Goal: Task Accomplishment & Management: Use online tool/utility

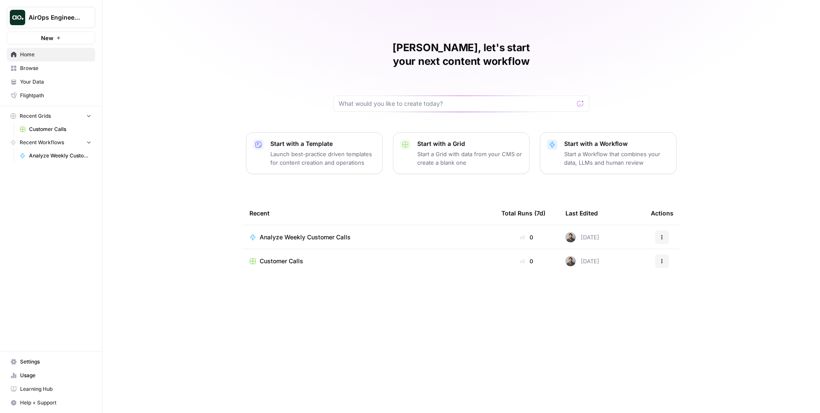
click at [290, 257] on span "Customer Calls" at bounding box center [282, 261] width 44 height 9
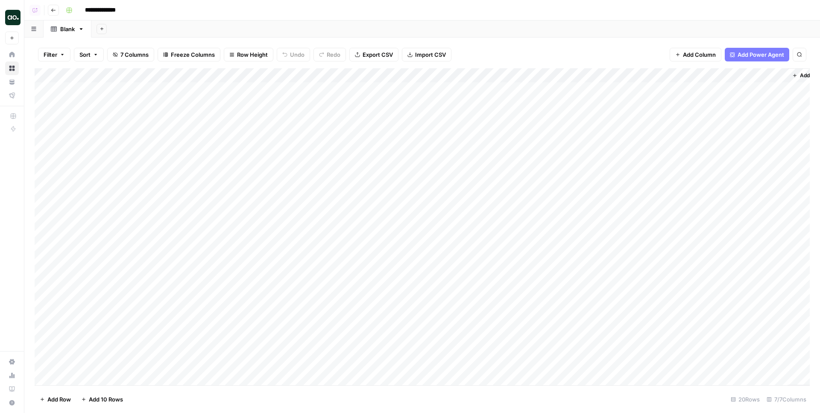
click at [49, 9] on button "Go back" at bounding box center [53, 10] width 11 height 11
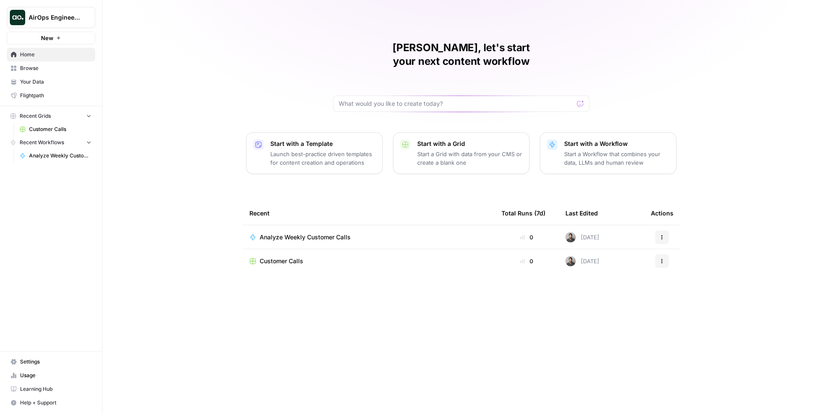
click at [321, 225] on td "Analyze Weekly Customer Calls" at bounding box center [368, 236] width 252 height 23
click at [312, 233] on span "Analyze Weekly Customer Calls" at bounding box center [305, 237] width 91 height 9
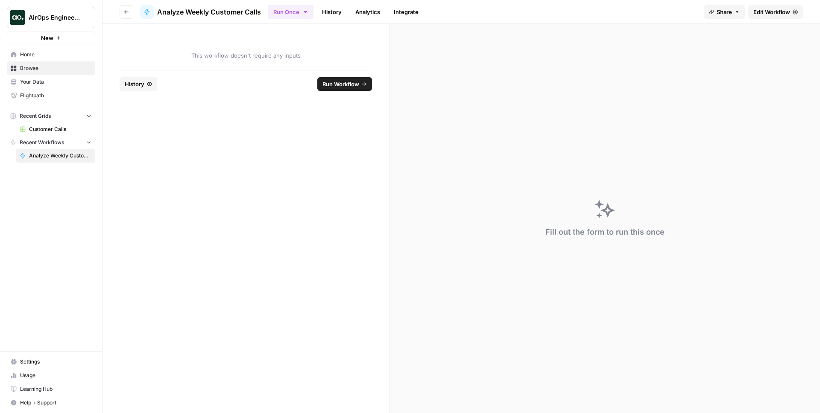
click at [793, 9] on icon at bounding box center [794, 11] width 5 height 5
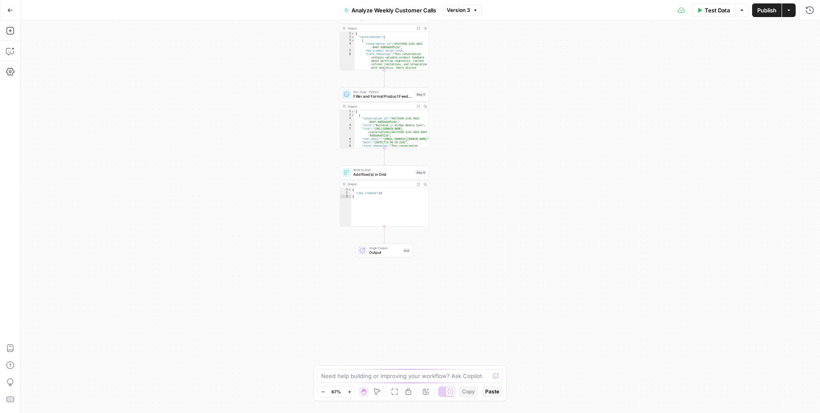
drag, startPoint x: 572, startPoint y: 288, endPoint x: 522, endPoint y: 91, distance: 203.0
click at [523, 92] on div "Workflow Input Settings Inputs Run Code · Python Fetch Filtered Conversations S…" at bounding box center [419, 216] width 799 height 393
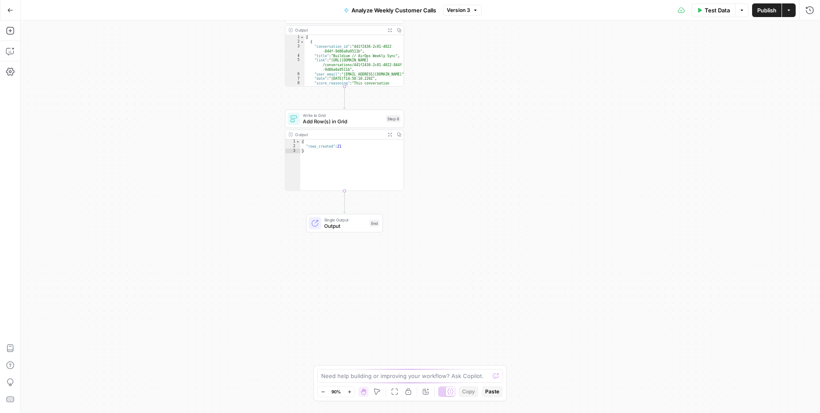
drag, startPoint x: 467, startPoint y: 229, endPoint x: 480, endPoint y: 312, distance: 84.2
click at [480, 312] on div "Workflow Input Settings Inputs Run Code · Python Fetch Filtered Conversations S…" at bounding box center [419, 216] width 799 height 393
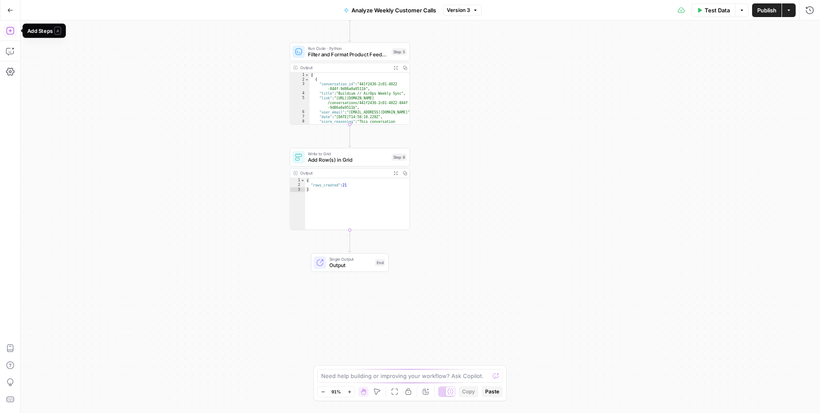
click at [8, 29] on icon "button" at bounding box center [10, 30] width 9 height 9
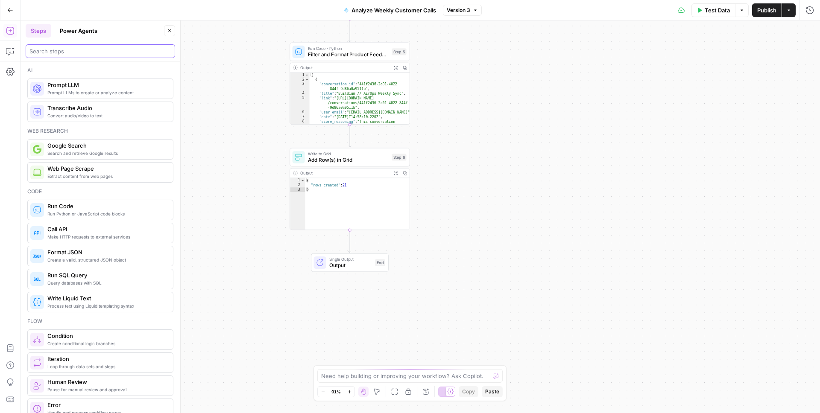
click at [88, 51] on input "search" at bounding box center [100, 51] width 142 height 9
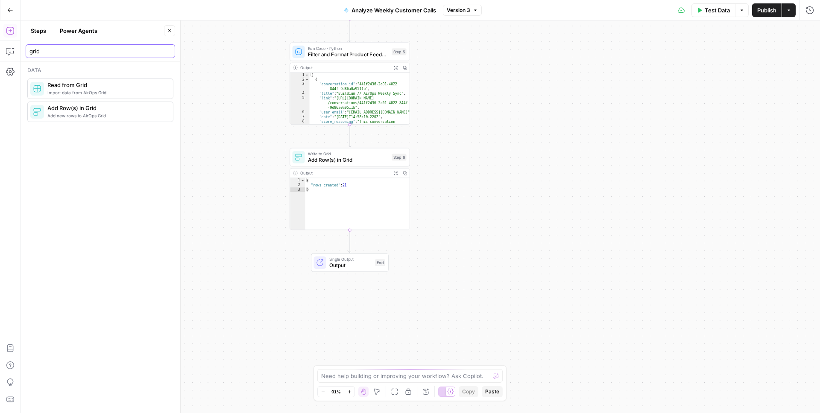
type input "grid"
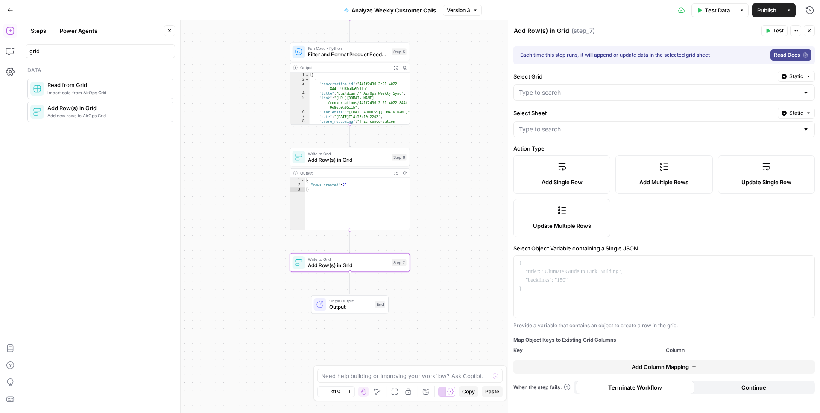
click at [668, 171] on label "Add Multiple Rows" at bounding box center [663, 174] width 97 height 38
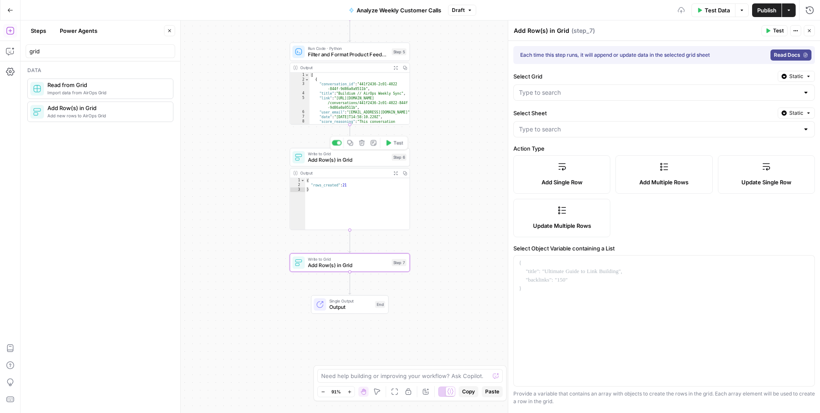
click at [361, 152] on span "Write to Grid" at bounding box center [348, 154] width 81 height 6
type input "Blank"
type input "Link"
type input "Date"
type input "Score Reasoning"
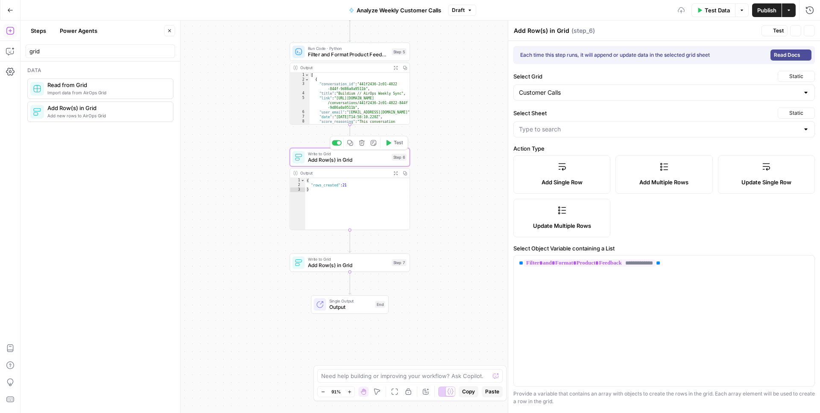
type input "Score"
type input "Topic"
type input "Key Insights"
type input "Title"
click at [596, 295] on div "**********" at bounding box center [664, 321] width 301 height 131
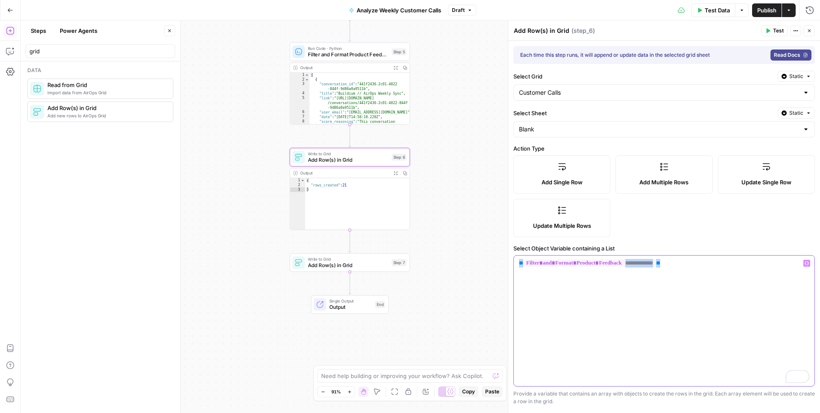
copy p "**********"
click at [337, 268] on span "Add Row(s) in Grid" at bounding box center [348, 266] width 81 height 8
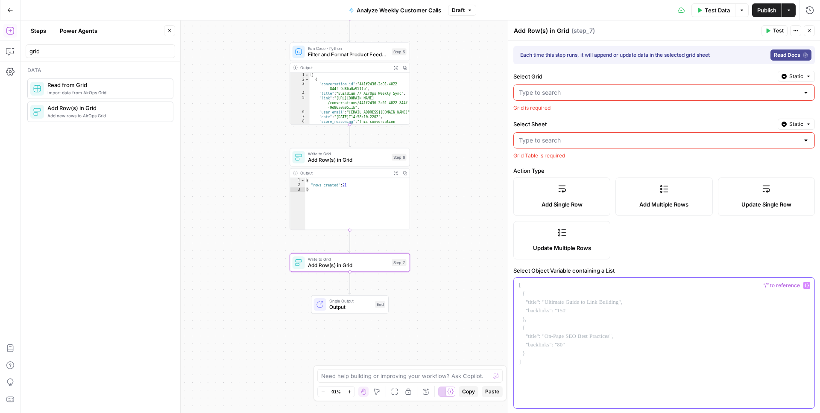
click at [649, 295] on div at bounding box center [664, 343] width 301 height 131
click at [581, 96] on input "Select Grid" at bounding box center [659, 92] width 280 height 9
click at [557, 108] on button "Customer Calls" at bounding box center [664, 114] width 294 height 12
type input "Customer Calls"
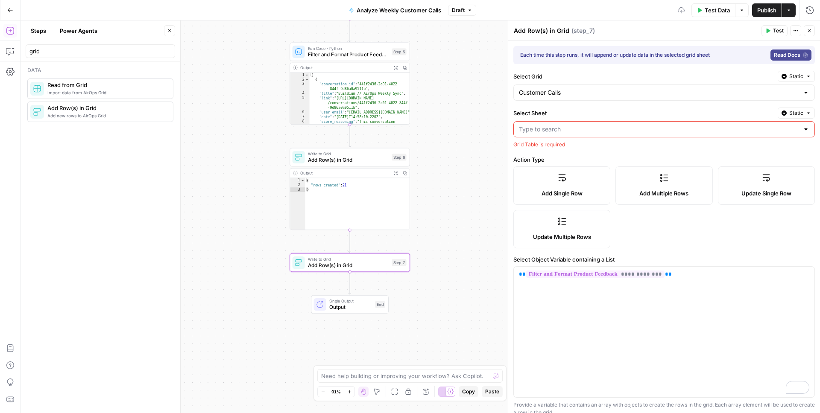
click at [555, 131] on input "Select Sheet" at bounding box center [659, 129] width 280 height 9
click at [550, 152] on span "Blank" at bounding box center [661, 150] width 283 height 9
type input "Blank"
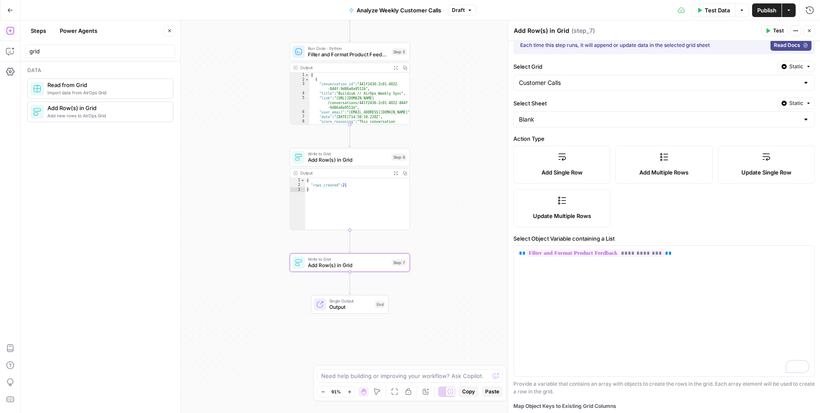
scroll to position [23, 0]
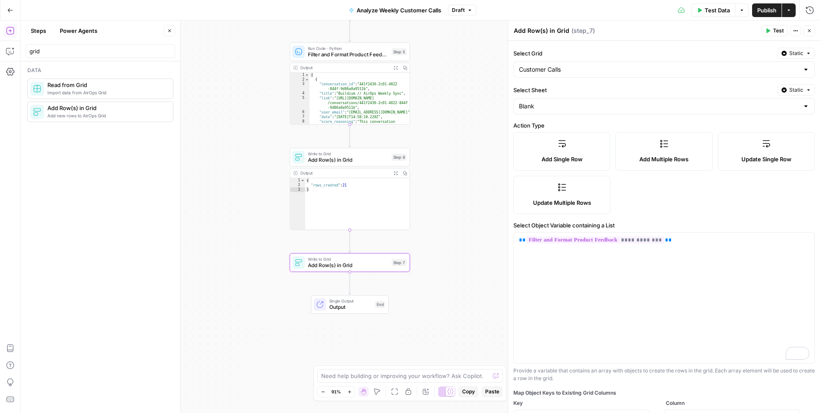
click at [558, 195] on label "Update Multiple Rows" at bounding box center [561, 195] width 97 height 38
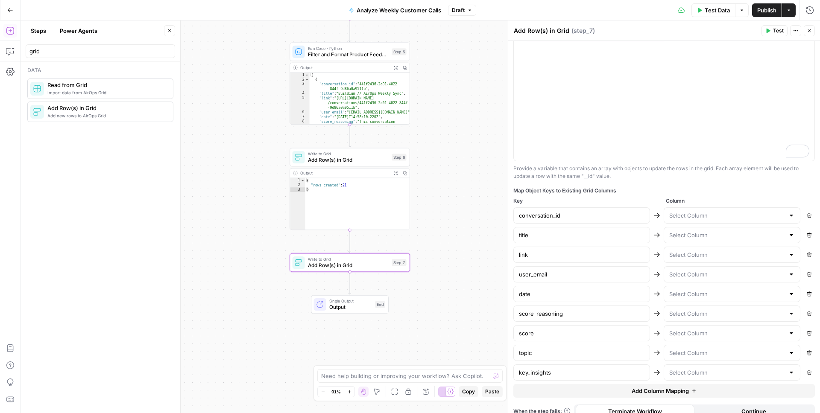
scroll to position [221, 0]
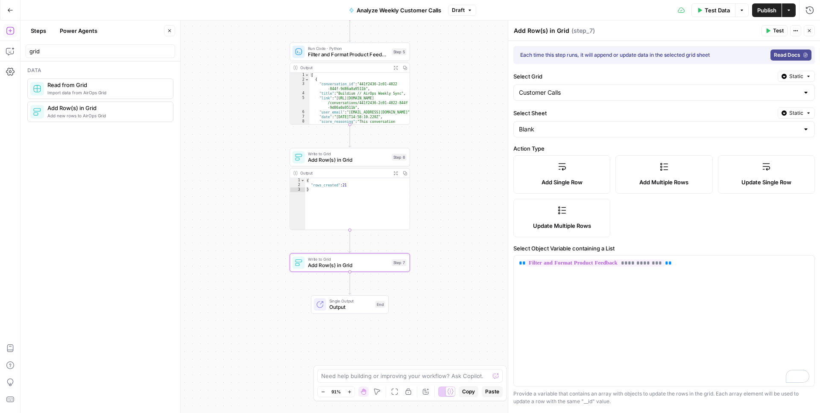
click at [809, 28] on icon "button" at bounding box center [808, 30] width 5 height 5
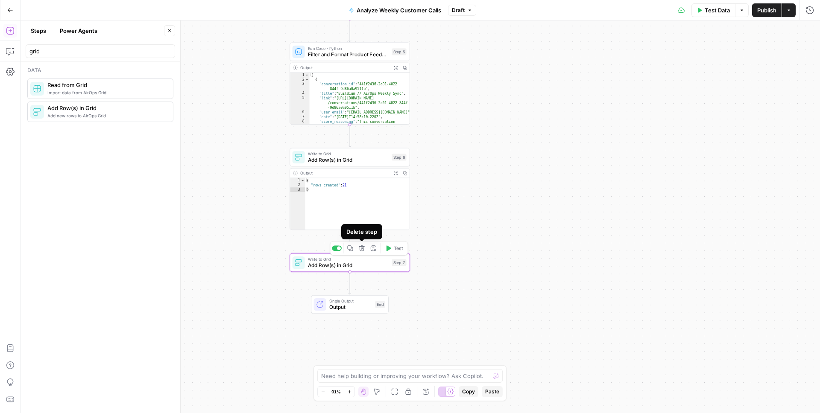
click at [364, 251] on icon "button" at bounding box center [362, 248] width 6 height 6
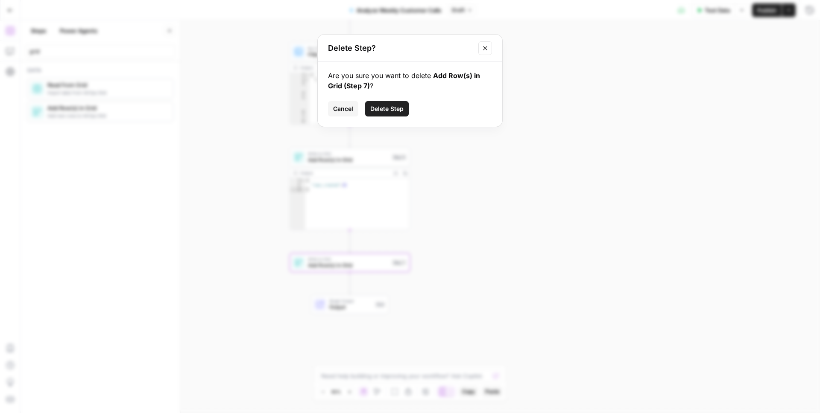
click at [388, 107] on span "Delete Step" at bounding box center [386, 109] width 33 height 9
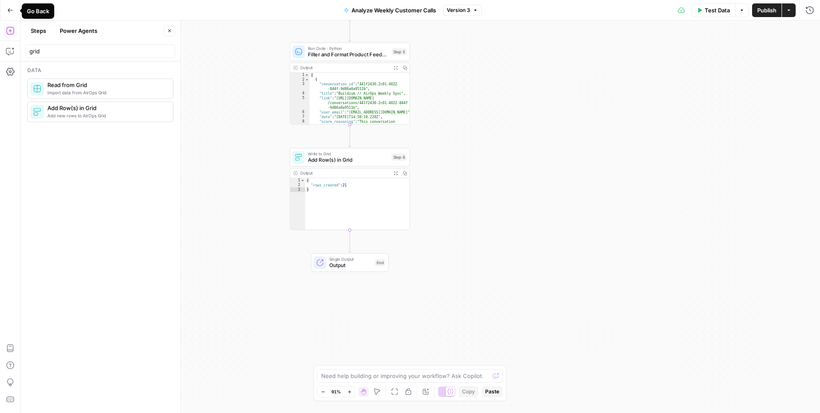
click at [12, 9] on icon "button" at bounding box center [10, 10] width 6 height 6
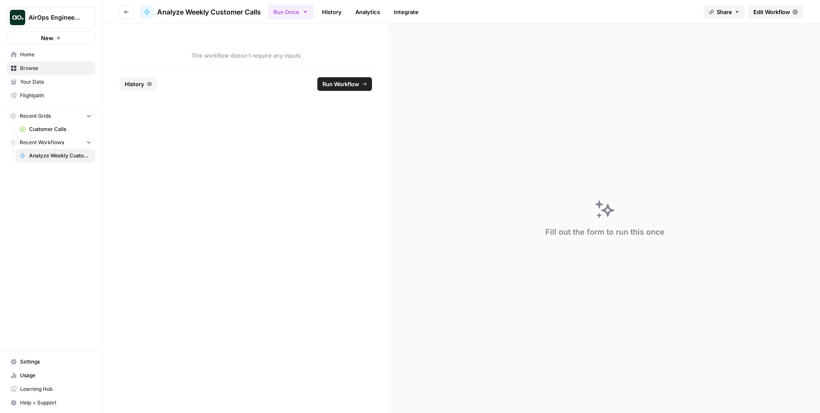
click at [29, 76] on link "Your Data" at bounding box center [51, 82] width 88 height 14
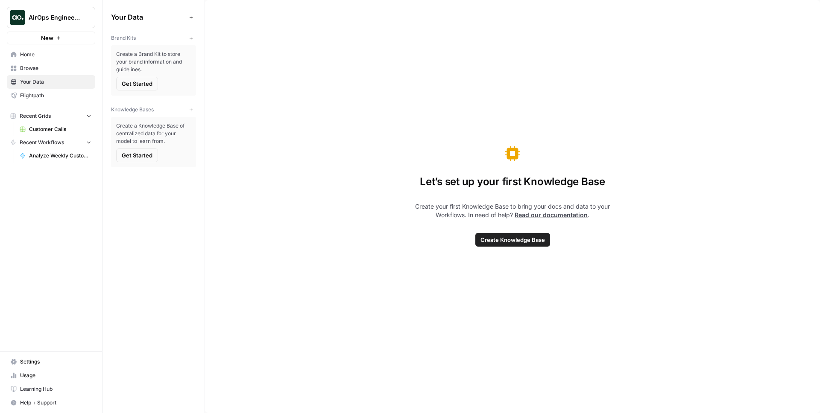
click at [22, 55] on span "Home" at bounding box center [55, 55] width 71 height 8
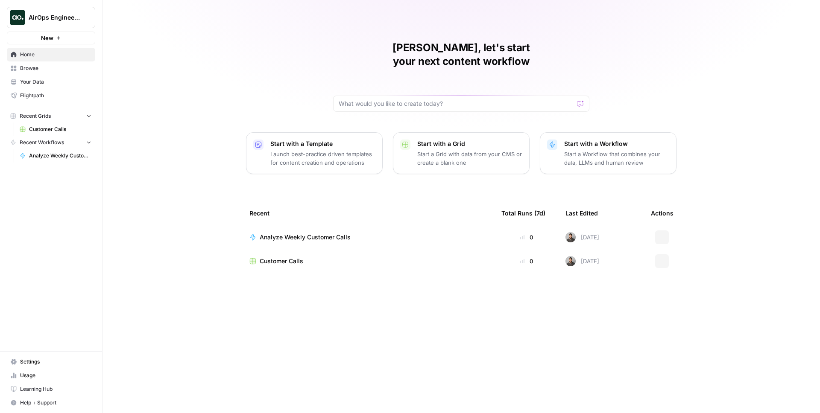
click at [45, 68] on span "Browse" at bounding box center [55, 68] width 71 height 8
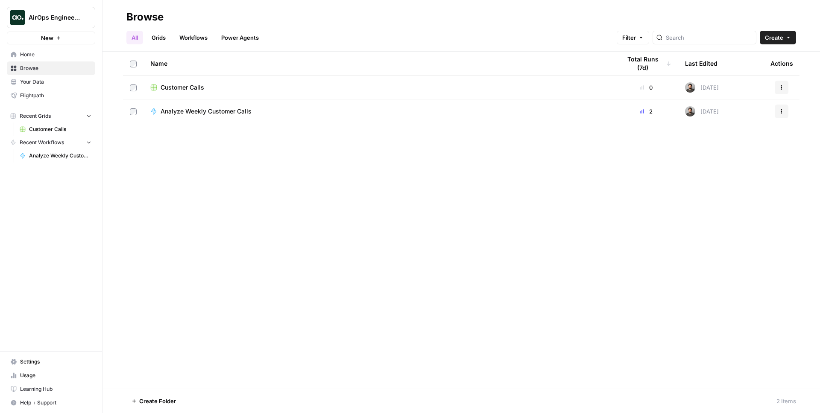
click at [211, 85] on div "Customer Calls" at bounding box center [378, 87] width 457 height 9
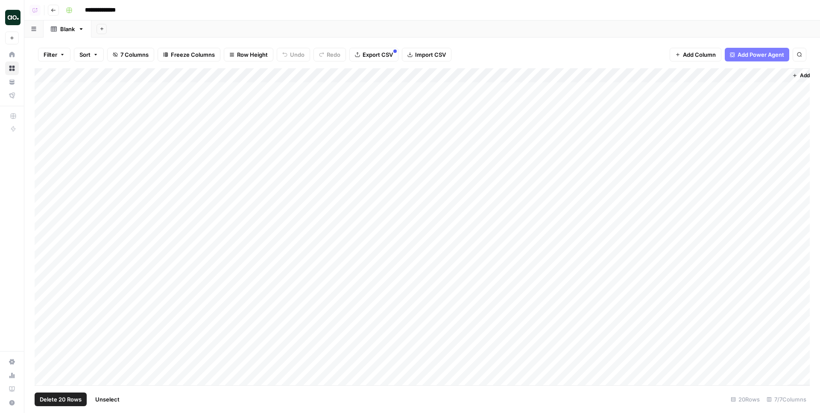
click at [50, 75] on div "Add Column" at bounding box center [422, 226] width 775 height 317
click at [102, 31] on icon "button" at bounding box center [101, 28] width 5 height 5
click at [143, 57] on span "Blank" at bounding box center [145, 58] width 63 height 9
click at [117, 34] on link "Blank" at bounding box center [115, 28] width 48 height 17
click at [117, 28] on div "Blank" at bounding box center [115, 29] width 15 height 9
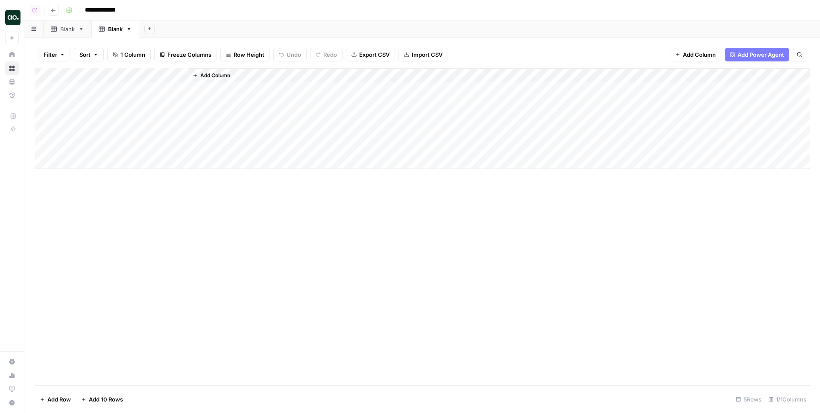
click at [117, 28] on div "Blank" at bounding box center [115, 29] width 15 height 9
click at [115, 29] on input "*****" at bounding box center [116, 28] width 16 height 11
type input "*******"
click at [222, 25] on div "Add Sheet" at bounding box center [483, 28] width 672 height 17
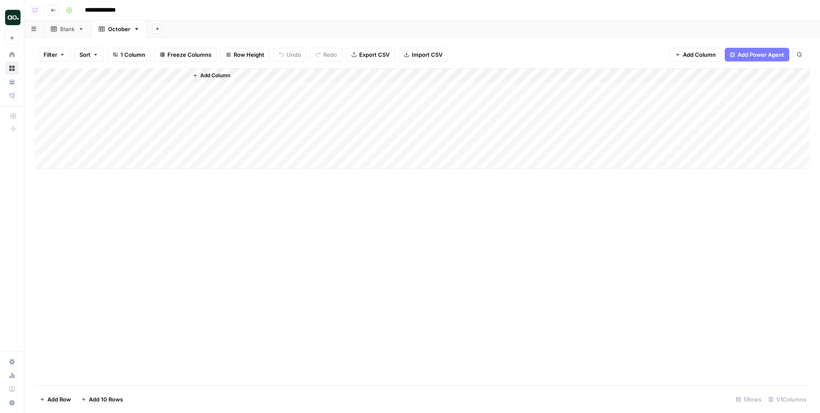
click at [121, 29] on div "October" at bounding box center [119, 29] width 22 height 9
click at [122, 29] on div "October" at bounding box center [119, 29] width 22 height 9
type input "*"
type input "*****"
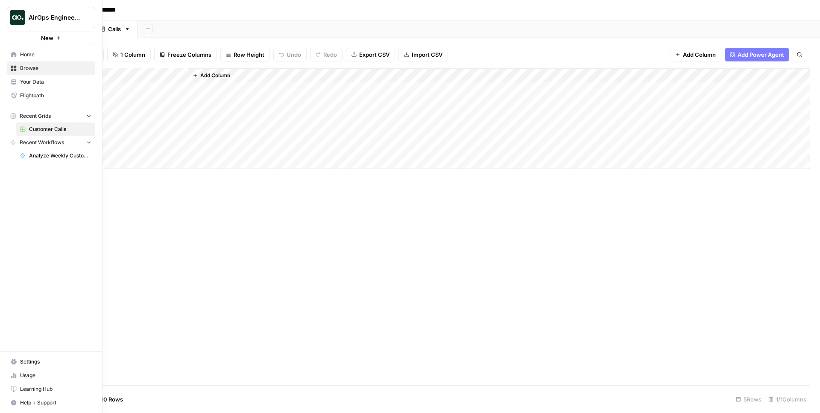
click at [7, 57] on link "Home" at bounding box center [51, 55] width 88 height 14
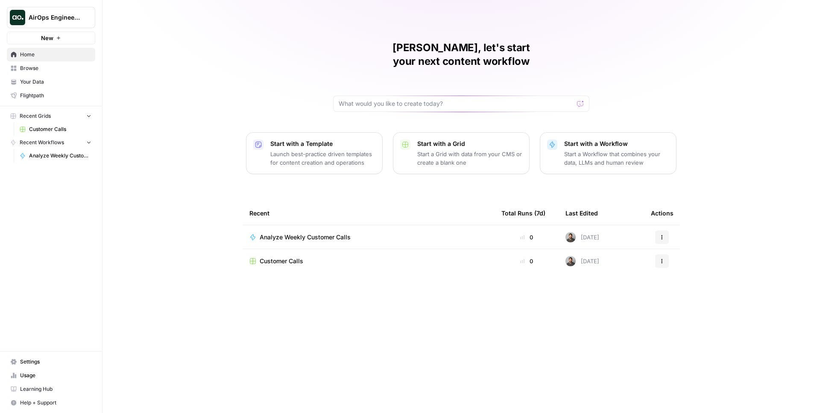
click at [320, 233] on span "Analyze Weekly Customer Calls" at bounding box center [305, 237] width 91 height 9
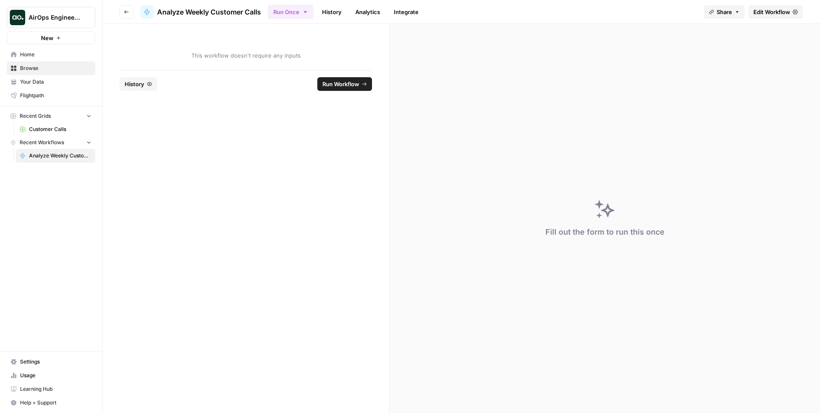
click at [790, 10] on link "Edit Workflow" at bounding box center [775, 12] width 55 height 14
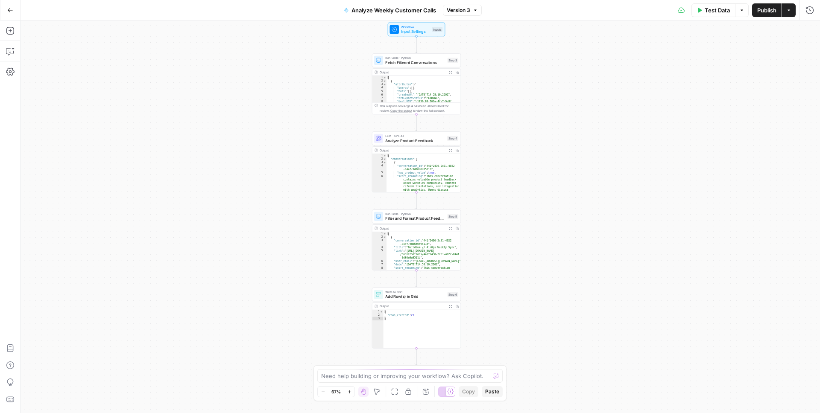
drag, startPoint x: 493, startPoint y: 272, endPoint x: 468, endPoint y: 158, distance: 117.1
click at [469, 162] on div "Workflow Input Settings Inputs Run Code · Python Fetch Filtered Conversations S…" at bounding box center [419, 216] width 799 height 393
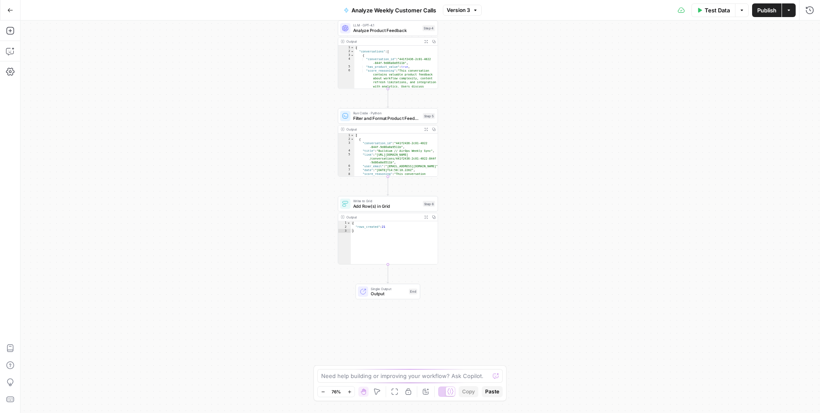
click at [367, 211] on div "Write to Grid Add Row(s) in Grid Step 6 Output Expand Output Copy 1 2 3 { "rows…" at bounding box center [388, 230] width 100 height 68
click at [372, 205] on span "Add Row(s) in Grid" at bounding box center [386, 206] width 67 height 6
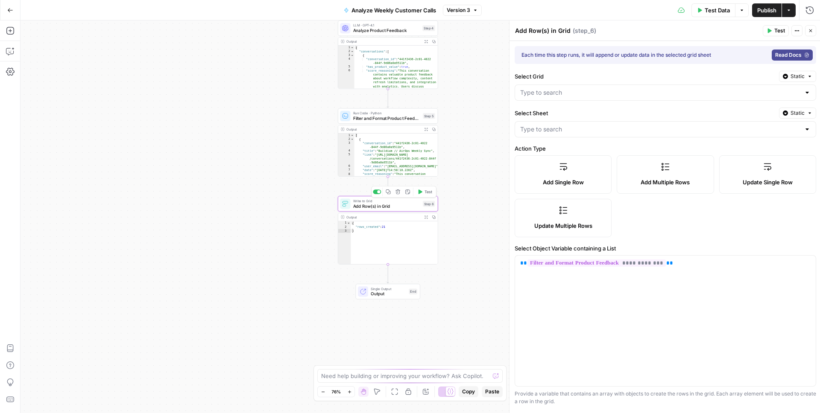
type input "Blank"
type input "Link"
type input "Date"
type input "Score Reasoning"
type input "Score"
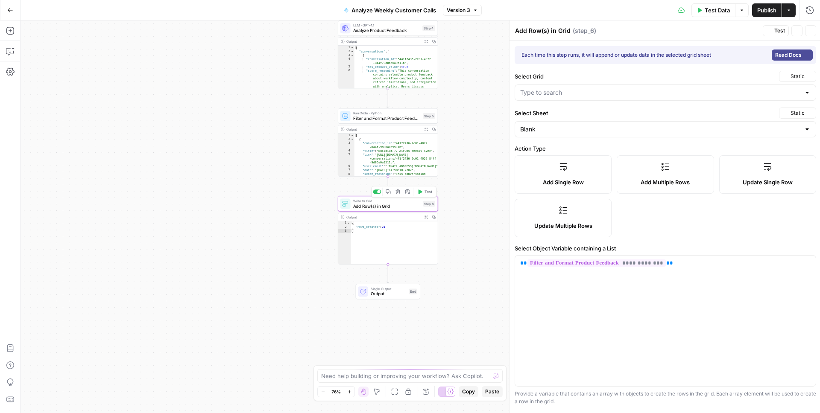
type input "Topic"
type input "Key Insights"
type input "Title"
type input "Customer Calls"
click at [647, 128] on input "Select Sheet" at bounding box center [659, 129] width 280 height 9
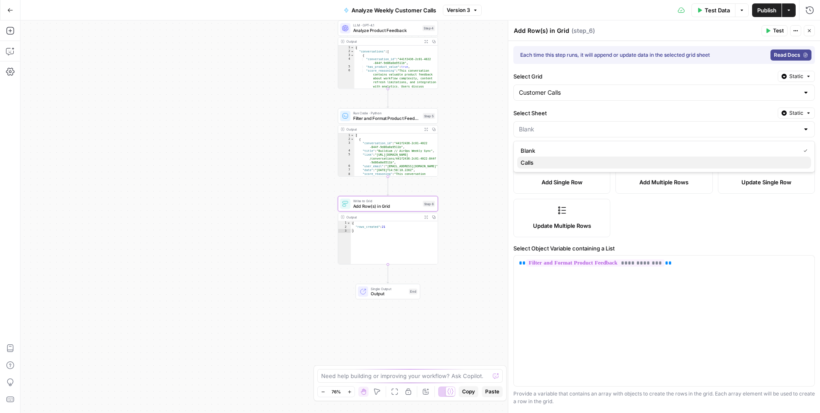
click at [544, 163] on span "Calls" at bounding box center [661, 162] width 283 height 9
type input "Calls"
click at [811, 32] on icon "button" at bounding box center [808, 30] width 5 height 5
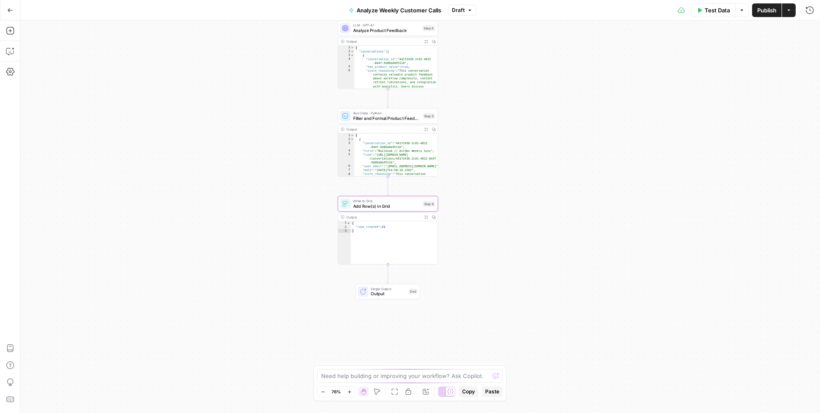
drag, startPoint x: 557, startPoint y: 90, endPoint x: 565, endPoint y: 133, distance: 43.9
click at [565, 133] on div "Workflow Input Settings Inputs Run Code · Python Fetch Filtered Conversations S…" at bounding box center [419, 216] width 799 height 393
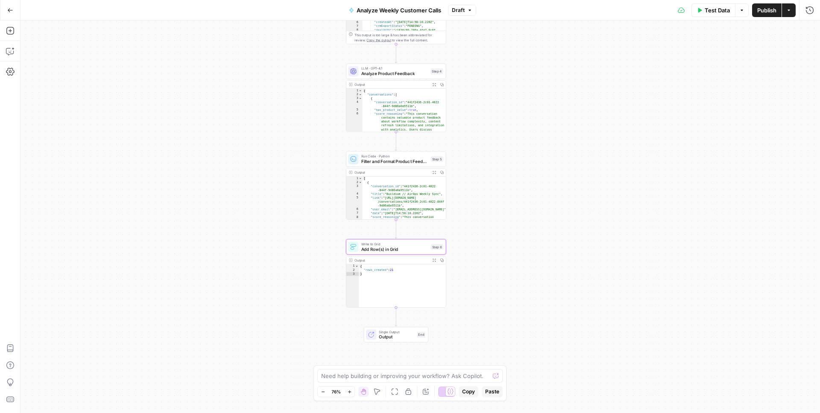
click at [762, 8] on span "Publish" at bounding box center [766, 10] width 19 height 9
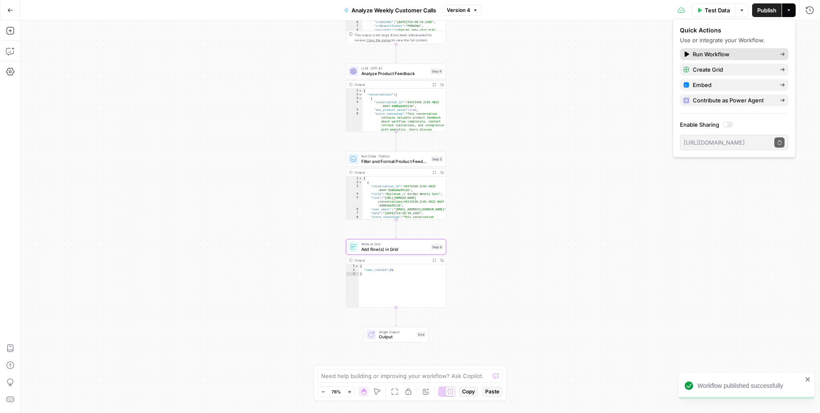
click at [703, 55] on span "Run Workflow" at bounding box center [732, 54] width 80 height 9
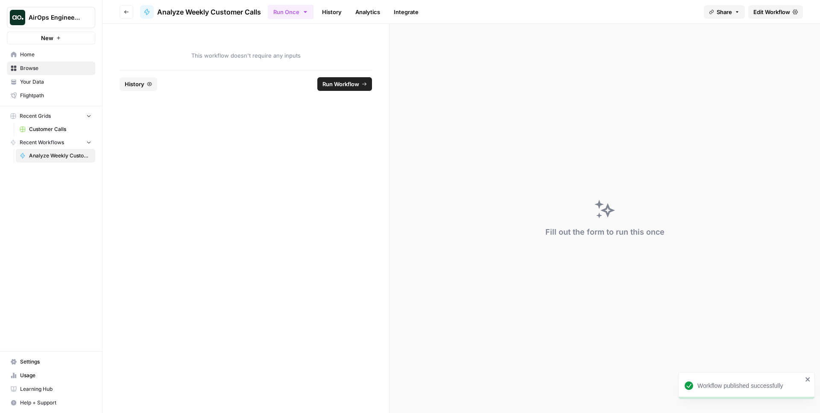
click at [339, 82] on span "Run Workflow" at bounding box center [340, 84] width 37 height 9
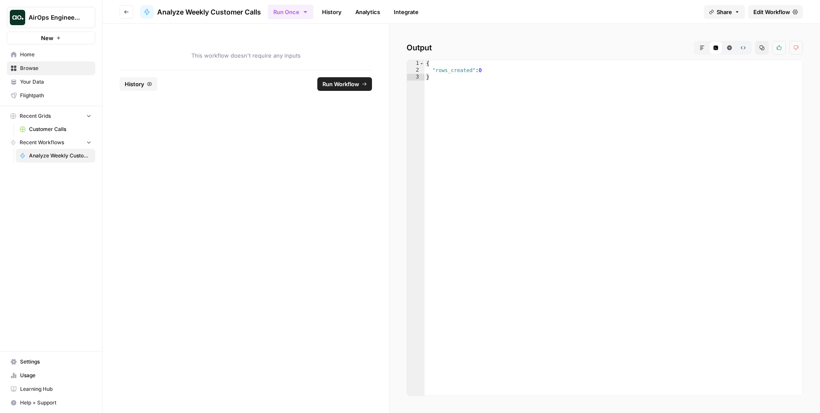
click at [336, 12] on link "History" at bounding box center [332, 12] width 30 height 14
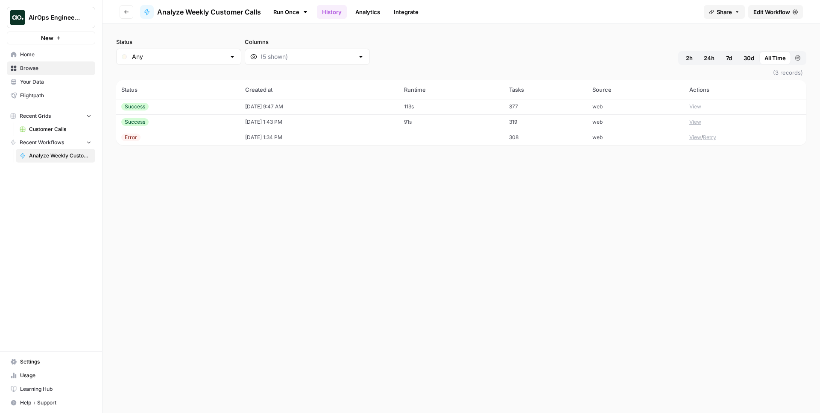
click at [341, 106] on td "10/09/25 at 9:47 AM" at bounding box center [319, 106] width 159 height 15
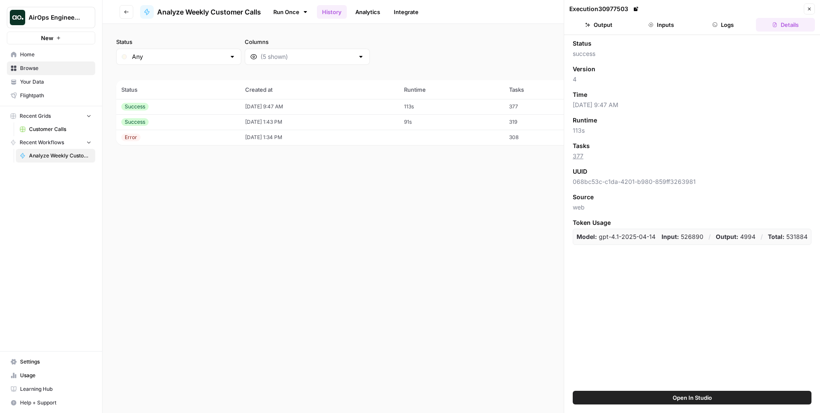
click at [704, 32] on header "Execution 30977503 Close Output Inputs Logs Details" at bounding box center [692, 17] width 256 height 35
click at [708, 29] on button "Logs" at bounding box center [723, 25] width 59 height 14
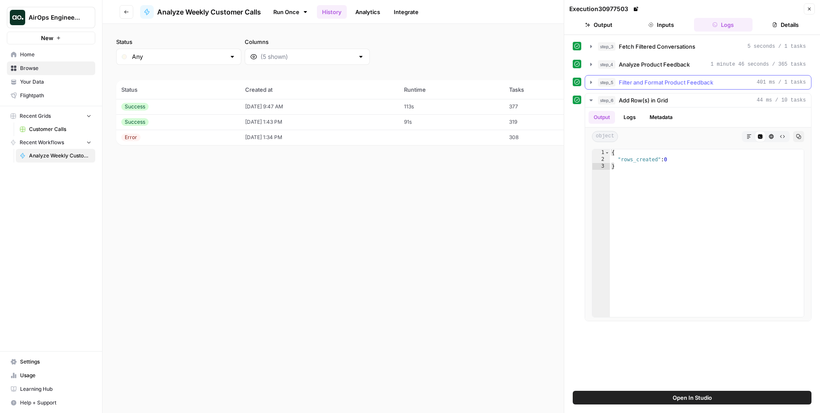
click at [660, 86] on span "Filter and Format Product Feedback" at bounding box center [666, 82] width 94 height 9
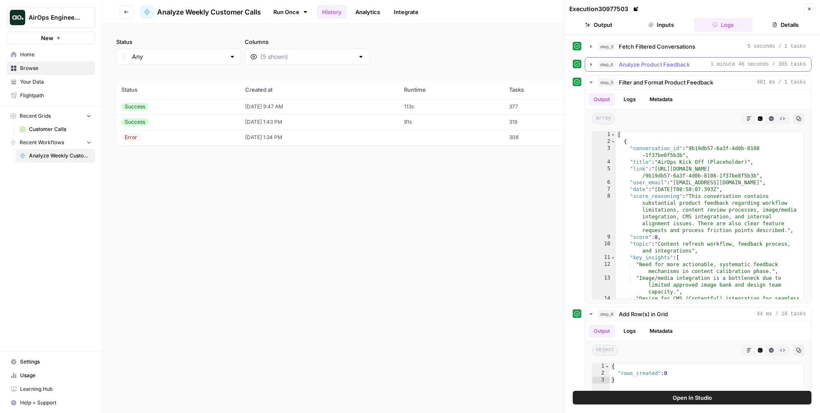
click at [649, 66] on span "Analyze Product Feedback" at bounding box center [654, 64] width 71 height 9
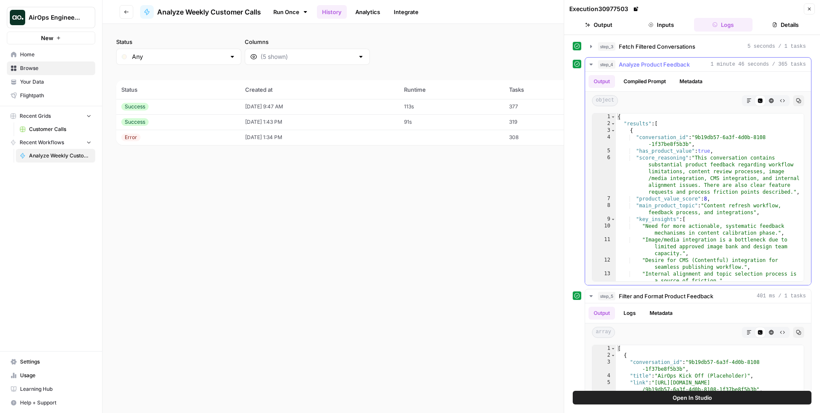
click at [649, 66] on span "Analyze Product Feedback" at bounding box center [654, 64] width 71 height 9
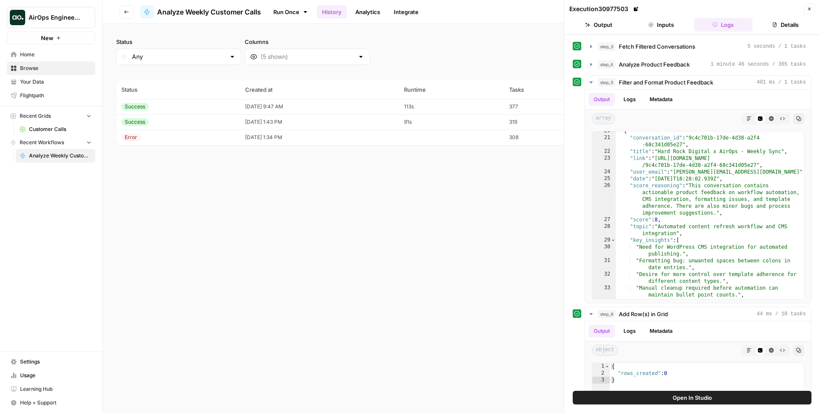
click at [812, 11] on button "Close" at bounding box center [808, 8] width 11 height 11
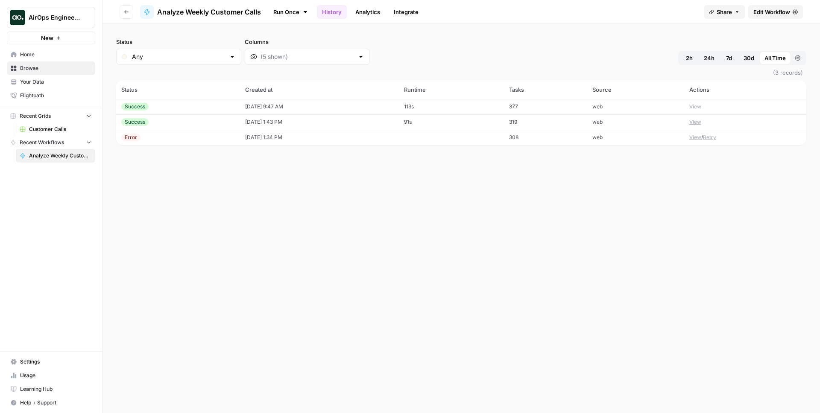
click at [772, 9] on span "Edit Workflow" at bounding box center [771, 12] width 37 height 9
click at [51, 69] on span "Browse" at bounding box center [55, 68] width 71 height 8
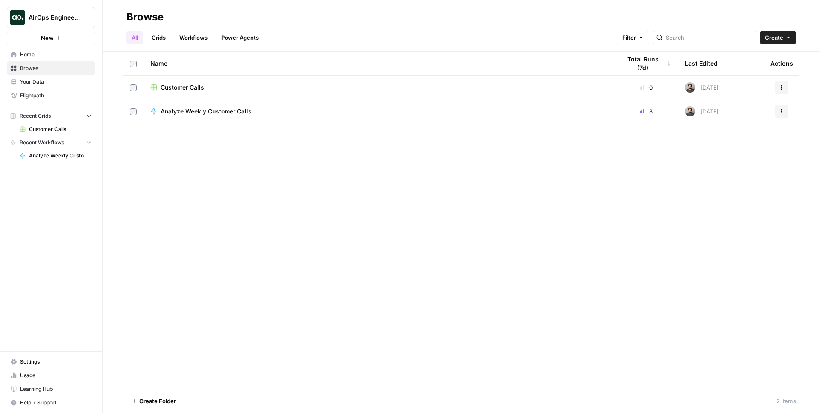
click at [162, 36] on link "Grids" at bounding box center [158, 38] width 24 height 14
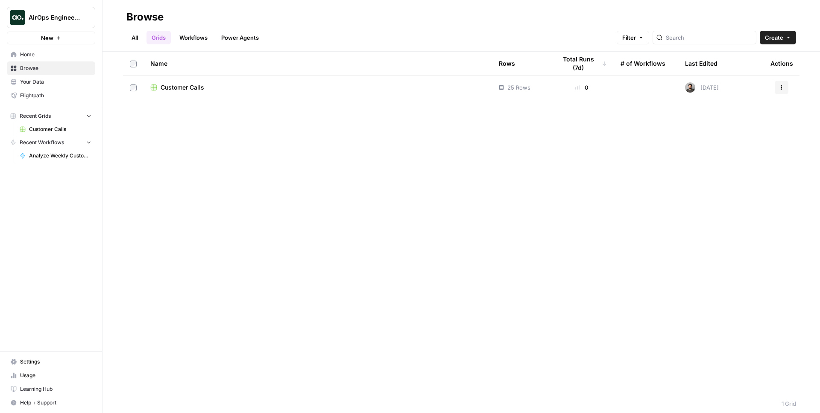
click at [220, 90] on div "Customer Calls" at bounding box center [317, 87] width 335 height 9
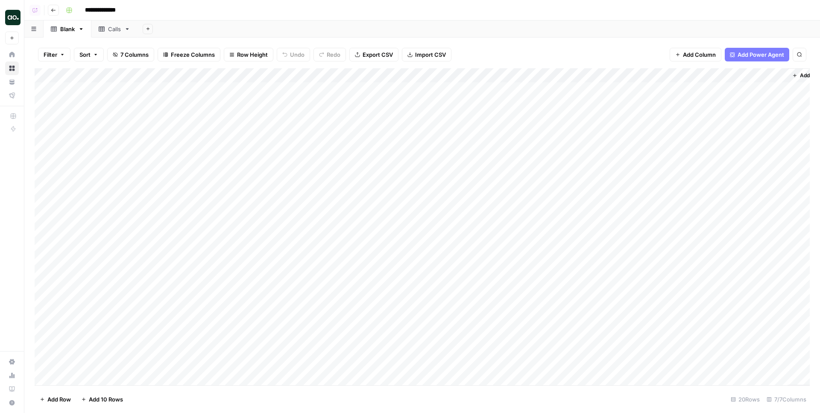
click at [110, 32] on div "Calls" at bounding box center [114, 29] width 13 height 9
click at [61, 28] on div "Blank" at bounding box center [67, 29] width 15 height 9
click at [104, 28] on icon at bounding box center [102, 28] width 6 height 5
click at [161, 70] on div "Add Column" at bounding box center [422, 118] width 775 height 101
click at [165, 66] on div "Filter Sort 1 Column Freeze Columns Row Height Undo Redo Export CSV Import CSV …" at bounding box center [422, 54] width 775 height 27
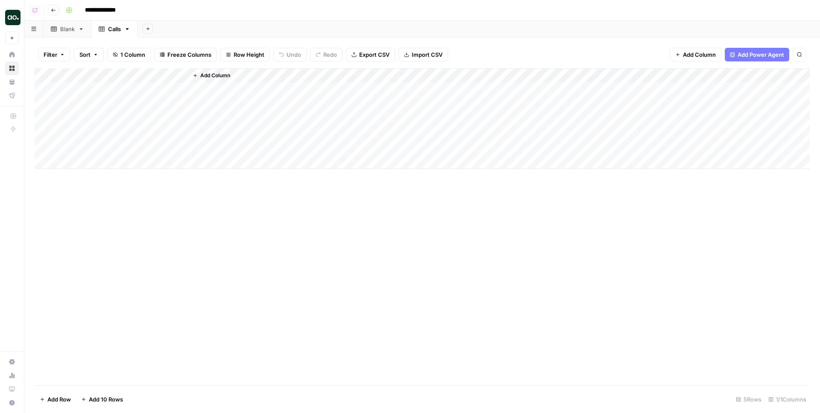
click at [212, 73] on span "Add Column" at bounding box center [215, 76] width 30 height 8
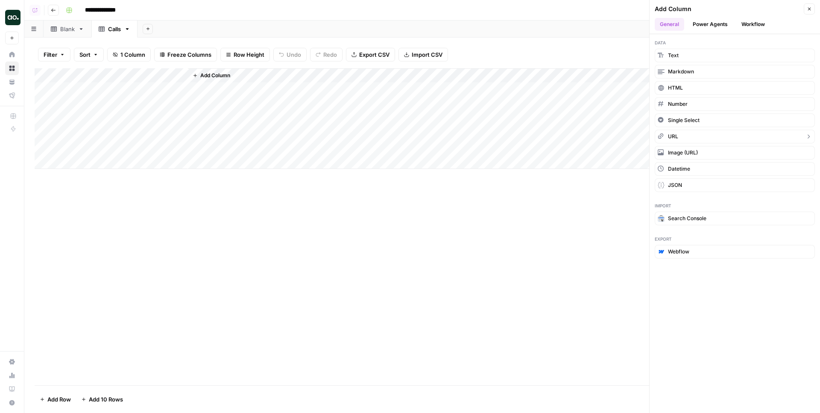
click at [669, 134] on span "URL" at bounding box center [673, 137] width 10 height 8
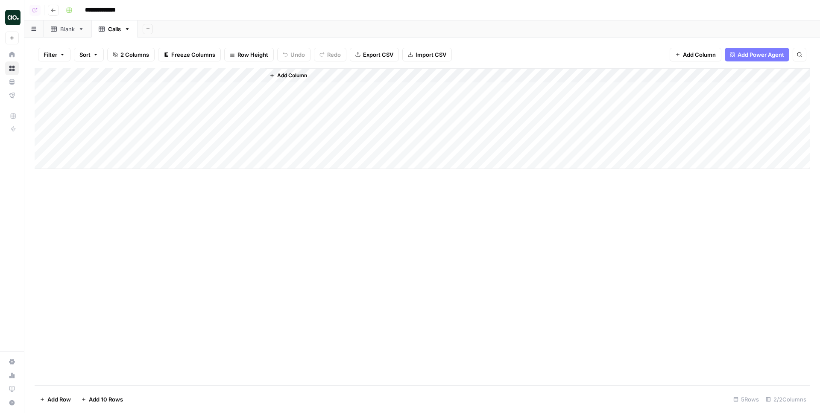
click at [225, 76] on div "Add Column" at bounding box center [422, 118] width 775 height 101
click at [235, 101] on div "New Column" at bounding box center [238, 96] width 94 height 14
click at [241, 99] on div "Add Column" at bounding box center [422, 118] width 775 height 101
click at [222, 71] on div "Add Column" at bounding box center [422, 118] width 775 height 101
click at [245, 100] on input "New Column" at bounding box center [238, 96] width 87 height 9
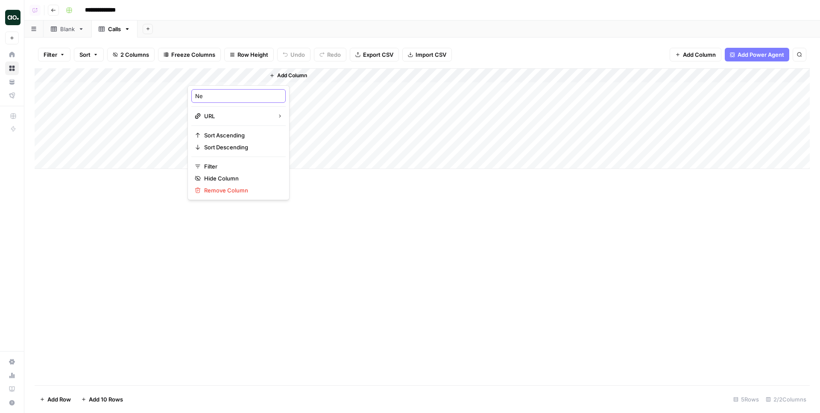
type input "N"
type input "Link"
click at [61, 29] on div "Blank" at bounding box center [67, 29] width 15 height 9
click at [100, 31] on icon at bounding box center [102, 29] width 6 height 6
click at [292, 73] on span "Add Column" at bounding box center [292, 76] width 30 height 8
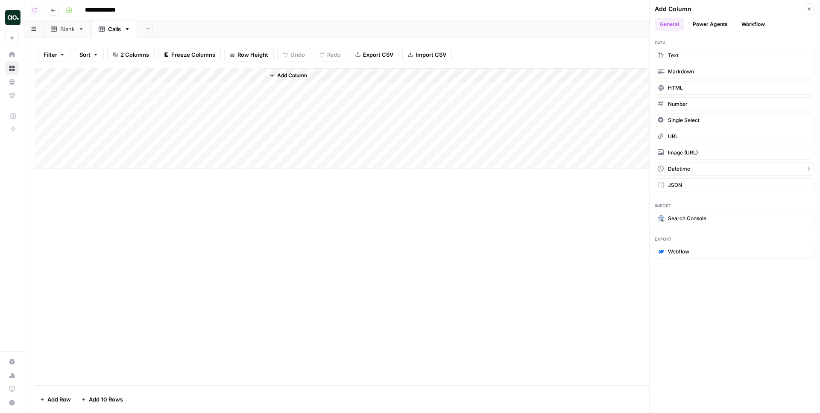
click at [675, 167] on span "Datetime" at bounding box center [679, 169] width 22 height 8
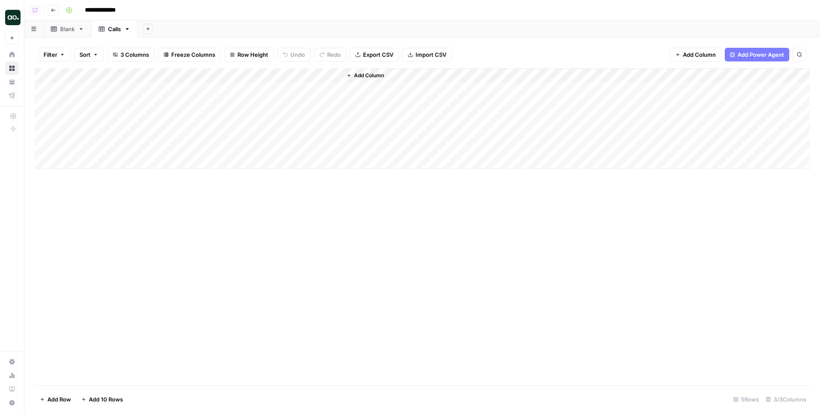
click at [298, 71] on div "Add Column" at bounding box center [422, 118] width 775 height 101
click at [321, 90] on div "New Column" at bounding box center [315, 96] width 94 height 14
type input "N"
type input "Date"
click at [408, 198] on div "Add Column" at bounding box center [422, 226] width 775 height 317
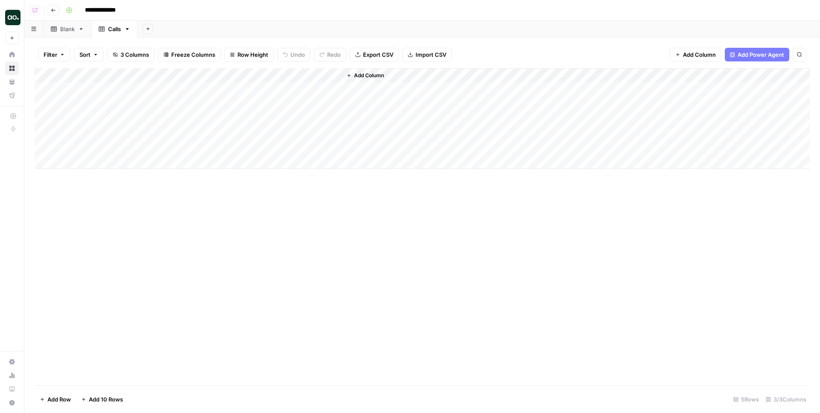
click at [68, 26] on div "Blank" at bounding box center [67, 29] width 15 height 9
click at [108, 32] on div "Calls" at bounding box center [110, 29] width 22 height 9
click at [384, 70] on button "Add Column" at bounding box center [365, 75] width 44 height 11
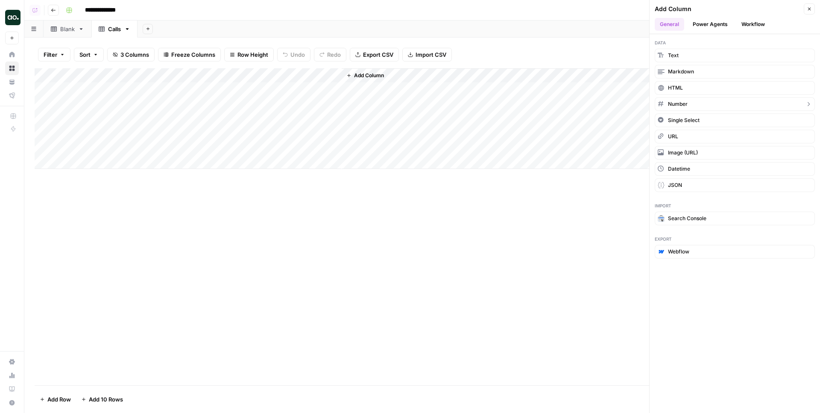
click at [682, 106] on span "Number" at bounding box center [678, 104] width 20 height 8
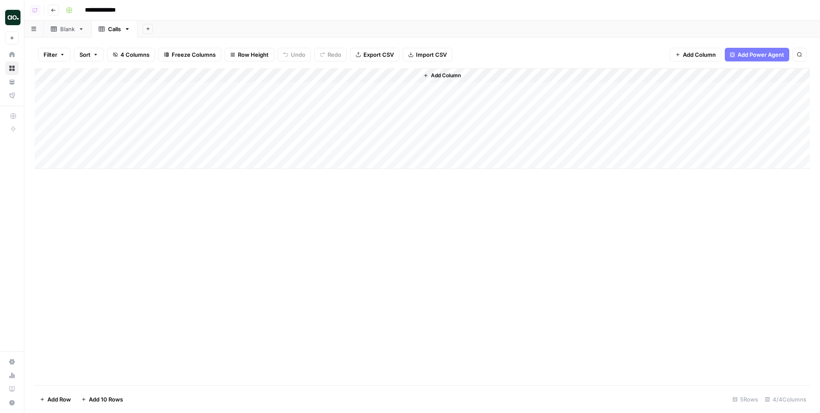
click at [383, 78] on div "Add Column" at bounding box center [422, 118] width 775 height 101
click at [393, 95] on input "New Column" at bounding box center [392, 96] width 87 height 9
type input "N"
type input "Score"
click at [474, 235] on div "Add Column" at bounding box center [422, 226] width 775 height 317
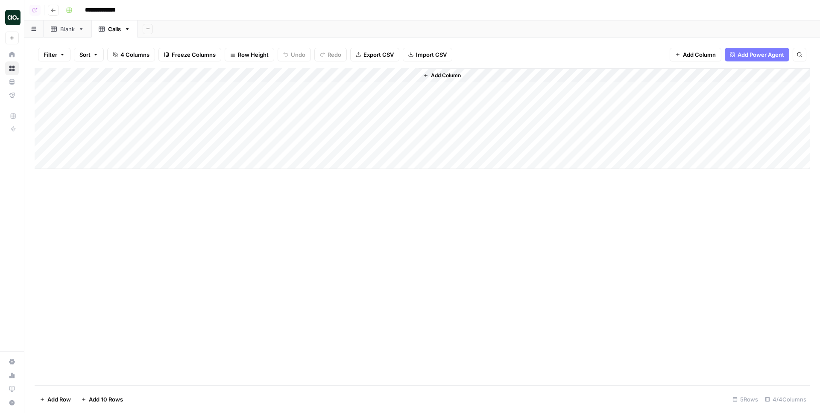
click at [442, 68] on div "Add Column" at bounding box center [613, 118] width 391 height 101
click at [439, 70] on button "Add Column" at bounding box center [442, 75] width 44 height 11
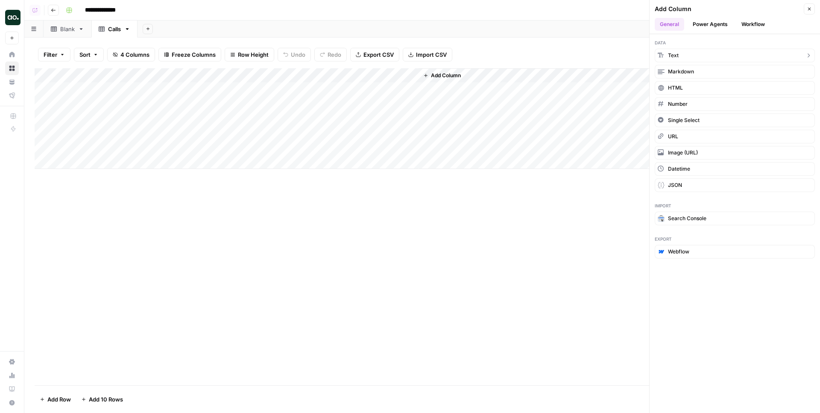
click at [690, 57] on button "Text" at bounding box center [734, 56] width 160 height 14
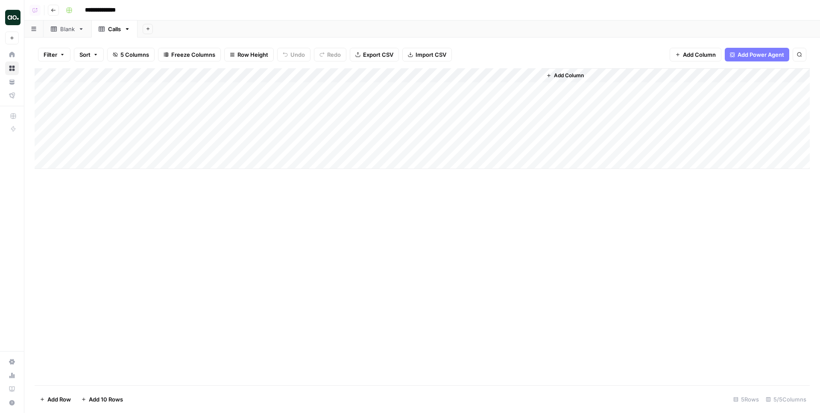
click at [473, 73] on div "Add Column" at bounding box center [422, 118] width 775 height 101
click at [472, 92] on input "New Column" at bounding box center [469, 96] width 87 height 9
type input "Score Reasoning"
click at [65, 26] on div "Blank" at bounding box center [67, 29] width 15 height 9
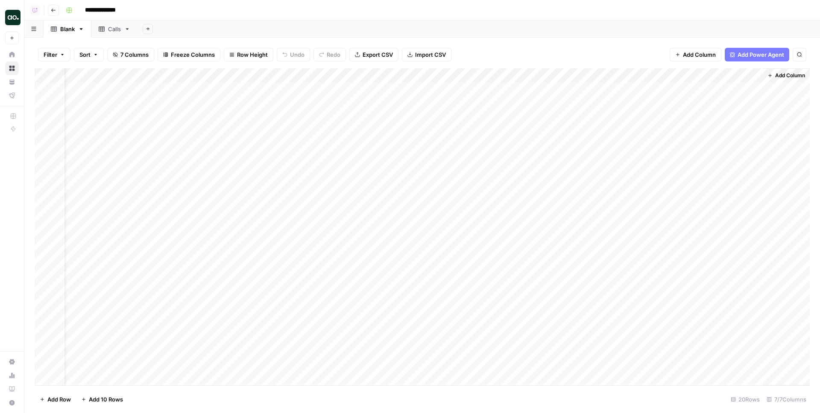
click at [102, 30] on icon at bounding box center [102, 28] width 6 height 5
click at [567, 73] on span "Add Column" at bounding box center [569, 76] width 30 height 8
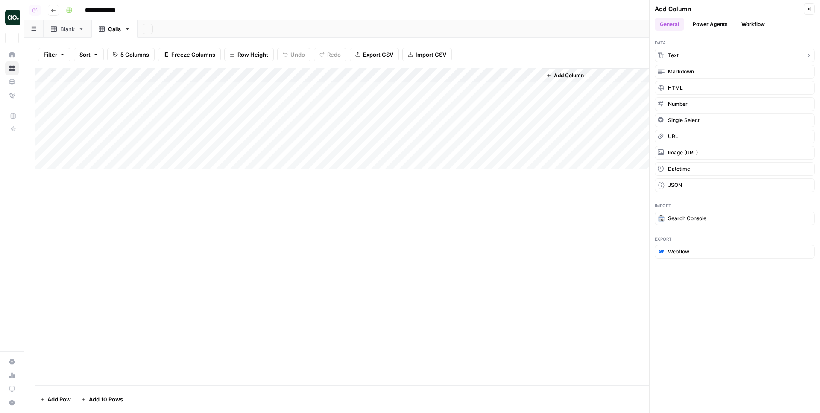
click at [686, 57] on button "Text" at bounding box center [734, 56] width 160 height 14
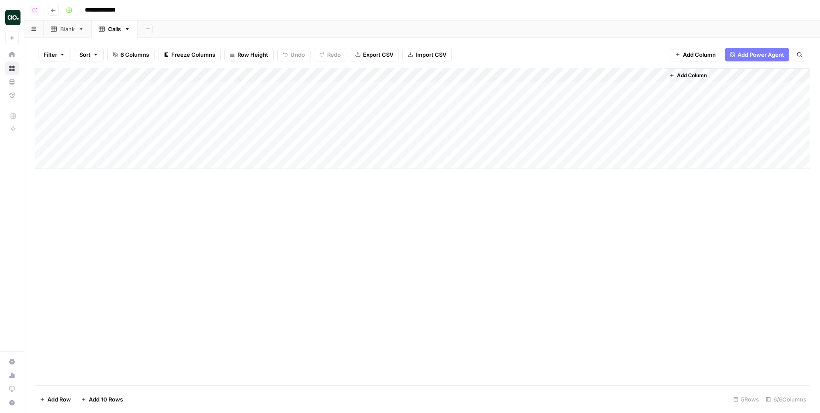
click at [582, 74] on div "Add Column" at bounding box center [422, 118] width 775 height 101
click at [589, 97] on input "New Column" at bounding box center [592, 96] width 87 height 9
type input "N"
type input "Topic"
click at [511, 248] on div "Add Column" at bounding box center [422, 226] width 775 height 317
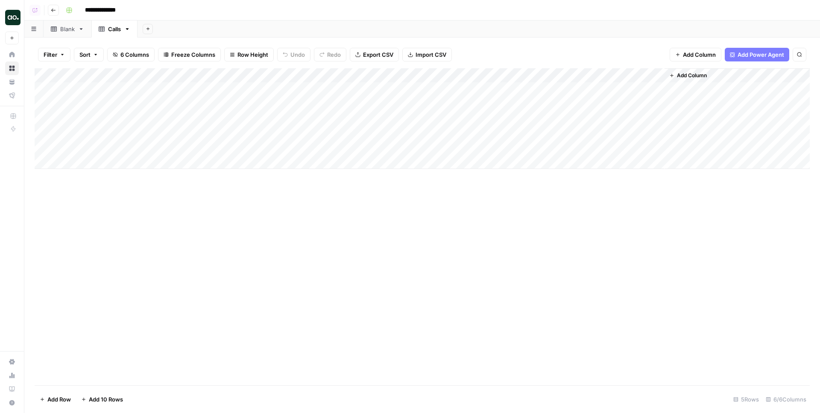
click at [62, 32] on div "Blank" at bounding box center [67, 29] width 15 height 9
click at [112, 31] on div "Calls" at bounding box center [114, 29] width 13 height 9
click at [689, 71] on button "Add Column" at bounding box center [688, 75] width 44 height 11
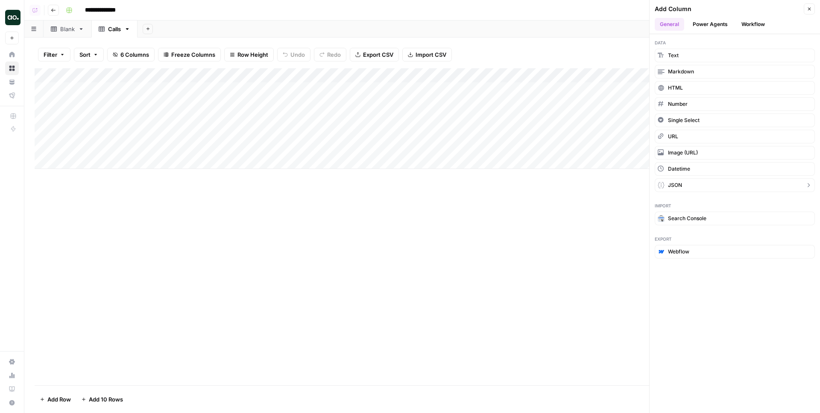
click at [674, 181] on span "JSON" at bounding box center [675, 185] width 14 height 8
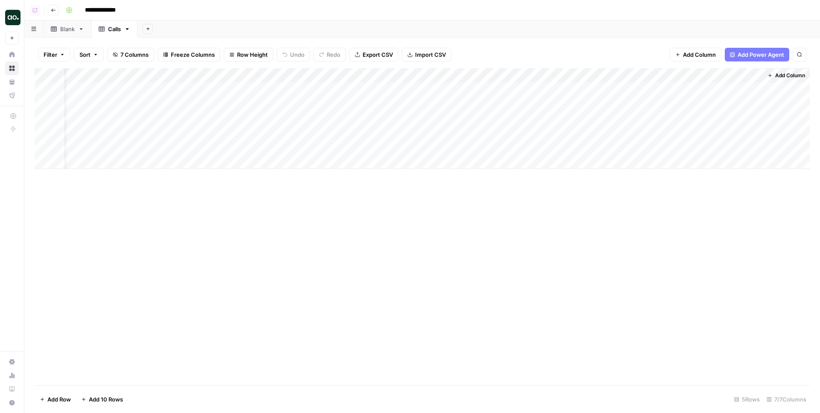
click at [670, 78] on div "Add Column" at bounding box center [422, 118] width 775 height 101
click at [686, 98] on input "New Column" at bounding box center [689, 96] width 87 height 9
click at [683, 78] on div "Add Column" at bounding box center [422, 118] width 775 height 101
click at [686, 94] on input "New Column" at bounding box center [689, 96] width 87 height 9
type input "N"
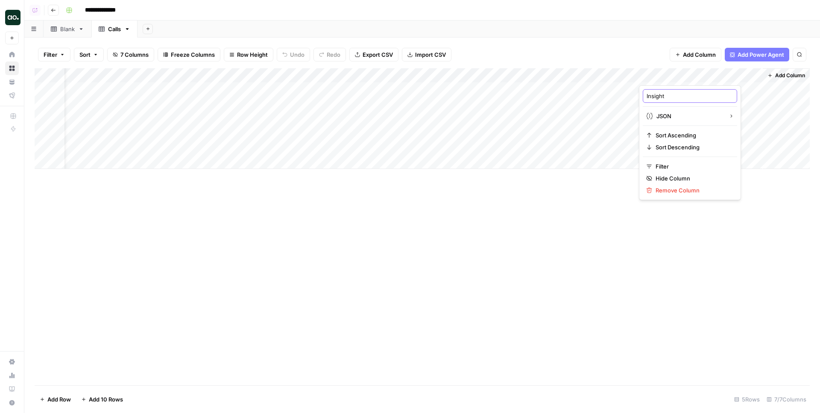
type input "Insights"
click at [56, 30] on icon at bounding box center [54, 29] width 6 height 6
click at [114, 29] on div "Calls" at bounding box center [114, 29] width 13 height 9
drag, startPoint x: 114, startPoint y: 29, endPoint x: 72, endPoint y: 29, distance: 42.3
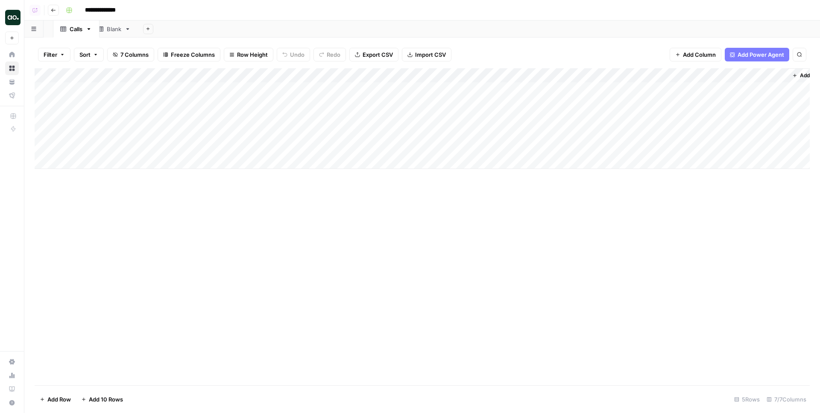
click at [72, 29] on div "Blank Calls Add Sheet" at bounding box center [421, 28] width 795 height 17
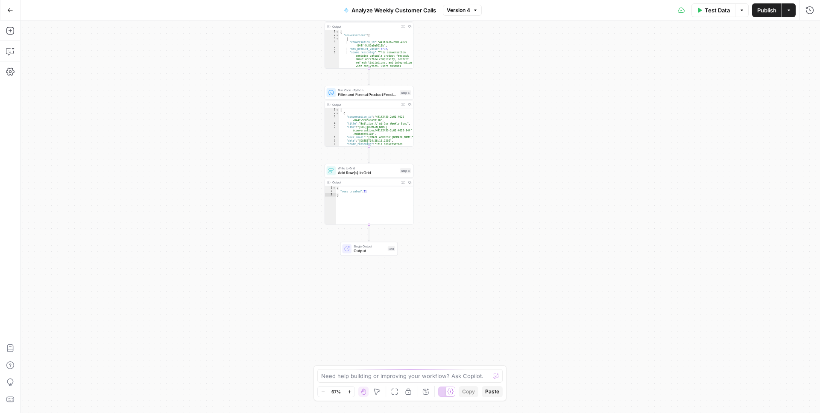
drag, startPoint x: 298, startPoint y: 244, endPoint x: 246, endPoint y: 98, distance: 154.5
click at [246, 101] on div "Workflow Input Settings Inputs Run Code · Python Fetch Filtered Conversations S…" at bounding box center [419, 216] width 799 height 393
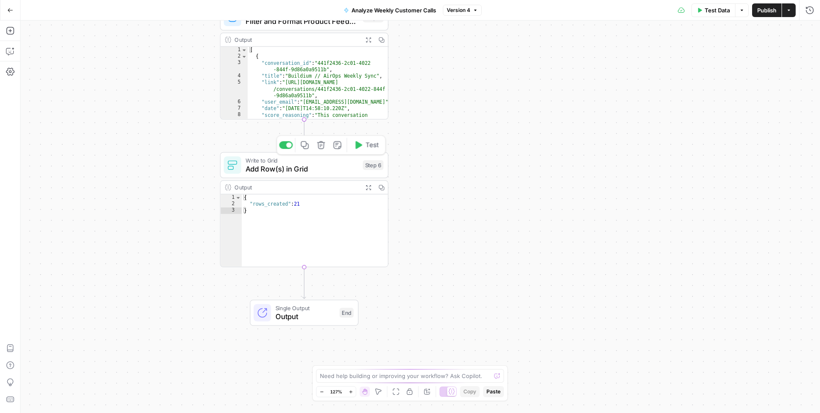
click at [313, 169] on span "Add Row(s) in Grid" at bounding box center [301, 168] width 113 height 11
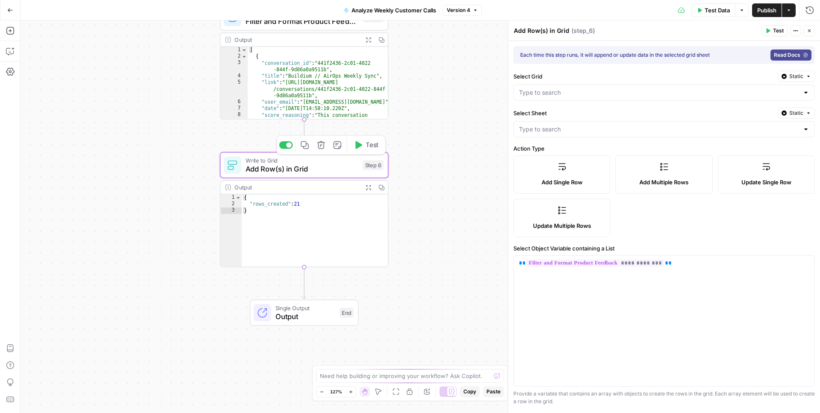
type input "Calls"
type input "Customer Calls"
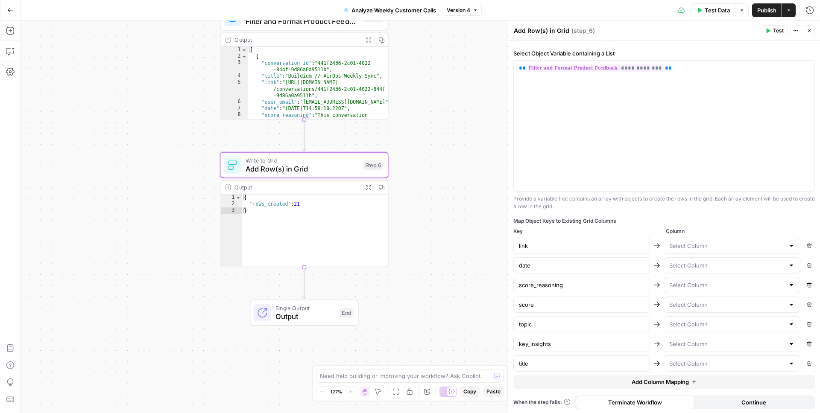
scroll to position [196, 0]
click at [695, 362] on input "text" at bounding box center [726, 362] width 115 height 9
click at [680, 222] on div "Map Object Keys to Existing Grid Columns" at bounding box center [663, 220] width 301 height 8
click at [804, 29] on button "Close" at bounding box center [808, 30] width 11 height 11
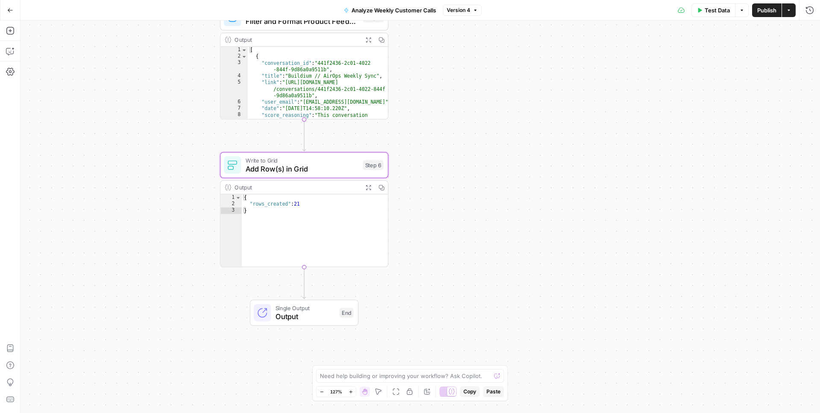
click at [467, 160] on div "Workflow Input Settings Inputs Run Code · Python Fetch Filtered Conversations S…" at bounding box center [419, 216] width 799 height 393
drag, startPoint x: 467, startPoint y: 160, endPoint x: 485, endPoint y: 175, distance: 23.7
click at [481, 172] on div "Workflow Input Settings Inputs Run Code · Python Fetch Filtered Conversations S…" at bounding box center [419, 216] width 799 height 393
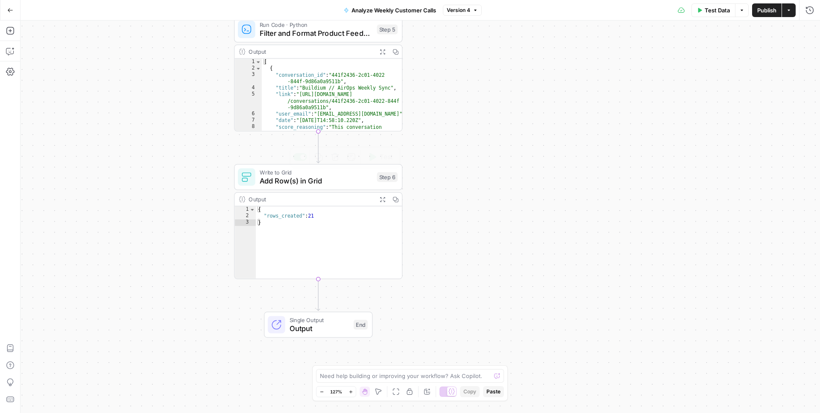
click at [335, 186] on span "Add Row(s) in Grid" at bounding box center [316, 180] width 113 height 11
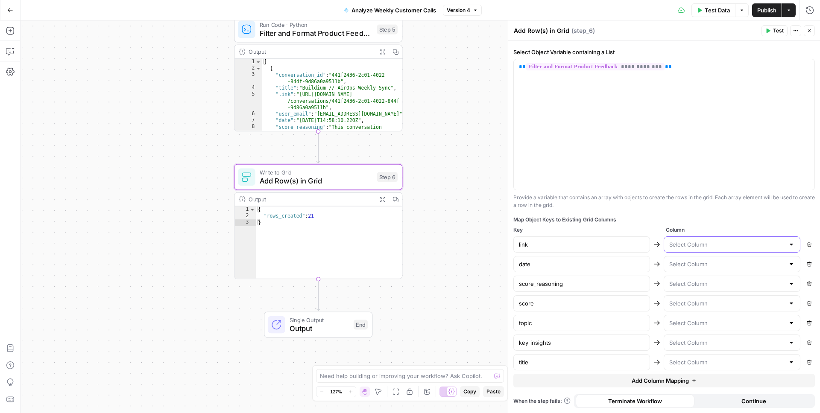
click at [703, 245] on input "text" at bounding box center [726, 244] width 115 height 9
click at [691, 280] on span "Link" at bounding box center [730, 278] width 119 height 9
type input "Link"
click at [695, 266] on input "text" at bounding box center [726, 264] width 115 height 9
click at [682, 306] on span "Date" at bounding box center [730, 309] width 119 height 9
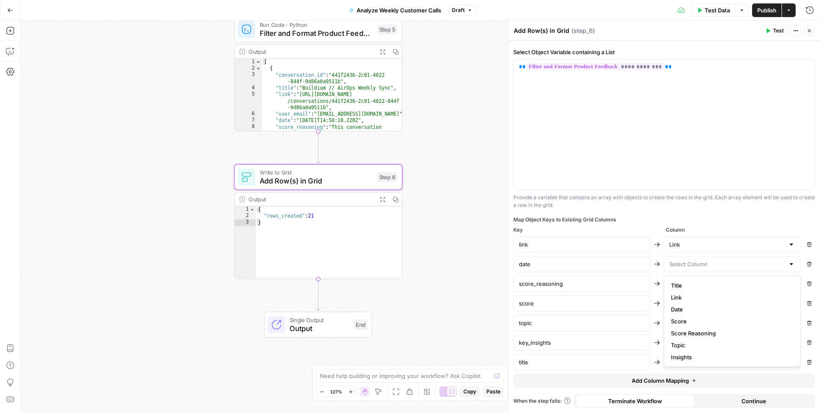
type input "Date"
click at [676, 282] on input "text" at bounding box center [726, 284] width 115 height 9
click at [685, 354] on span "Score Reasoning" at bounding box center [730, 353] width 119 height 9
type input "Score Reasoning"
click at [675, 306] on input "text" at bounding box center [726, 303] width 115 height 9
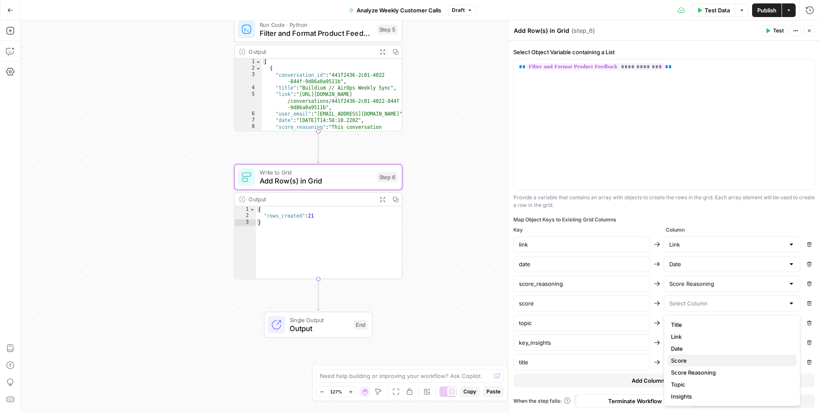
click at [680, 361] on span "Score" at bounding box center [730, 360] width 119 height 9
type input "Score"
click at [679, 322] on input "text" at bounding box center [726, 323] width 115 height 9
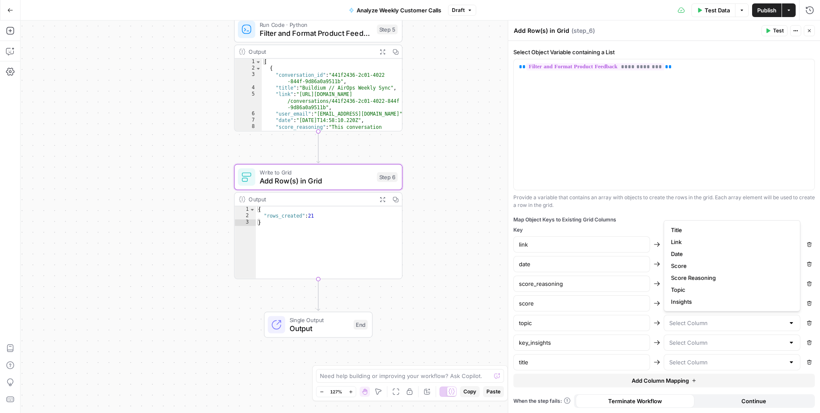
click at [685, 289] on span "Topic" at bounding box center [730, 290] width 119 height 9
type input "Topic"
click at [692, 344] on input "text" at bounding box center [726, 343] width 115 height 9
click at [693, 325] on span "Insights" at bounding box center [730, 321] width 119 height 9
type input "Insights"
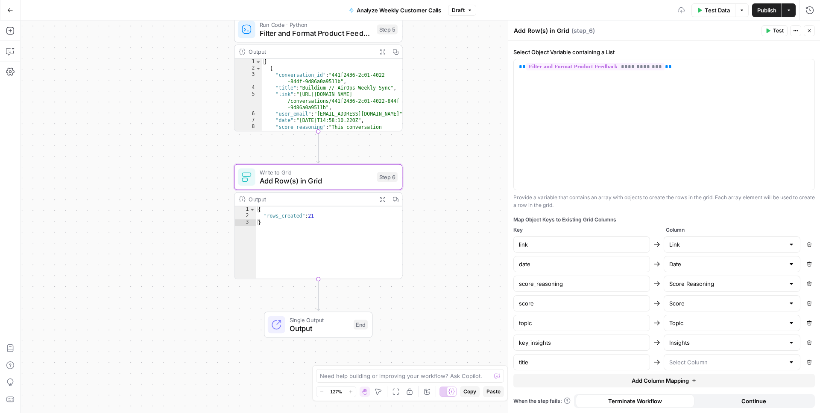
click at [690, 367] on div at bounding box center [731, 362] width 137 height 16
click at [685, 270] on span "Title" at bounding box center [730, 269] width 119 height 9
type input "Title"
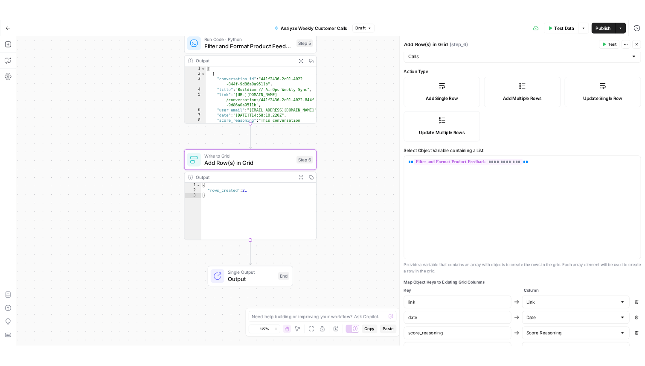
scroll to position [0, 0]
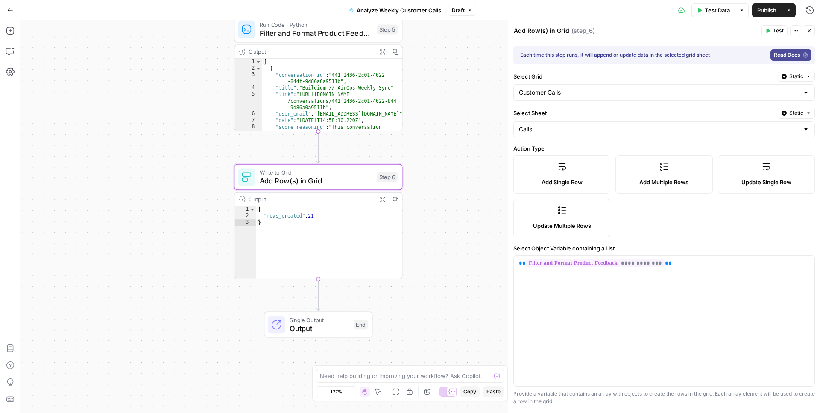
click at [811, 32] on icon "button" at bounding box center [808, 30] width 5 height 5
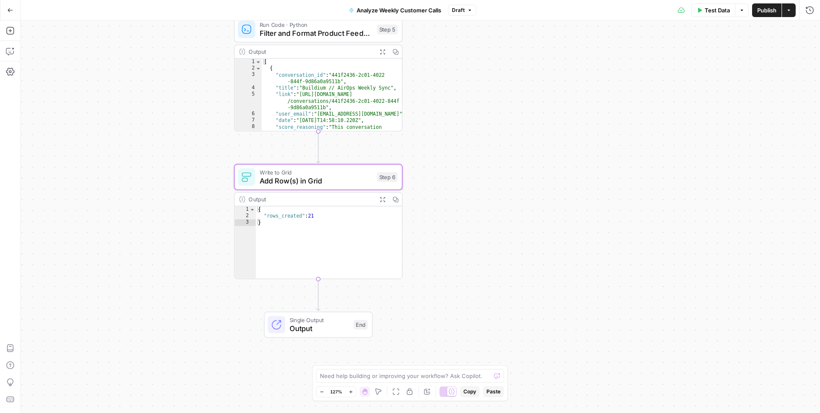
click at [767, 7] on span "Publish" at bounding box center [766, 10] width 19 height 9
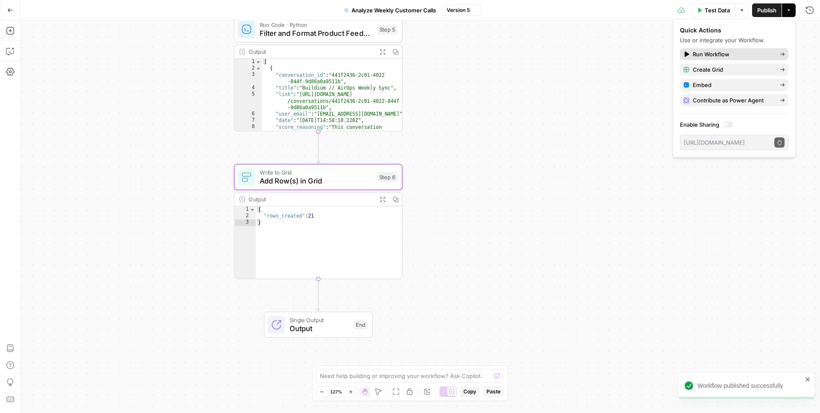
click at [718, 53] on span "Run Workflow" at bounding box center [732, 54] width 80 height 9
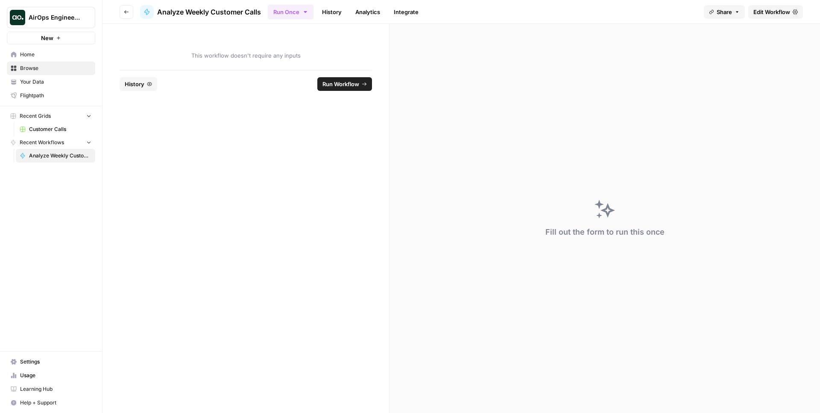
click at [341, 83] on span "Run Workflow" at bounding box center [340, 84] width 37 height 9
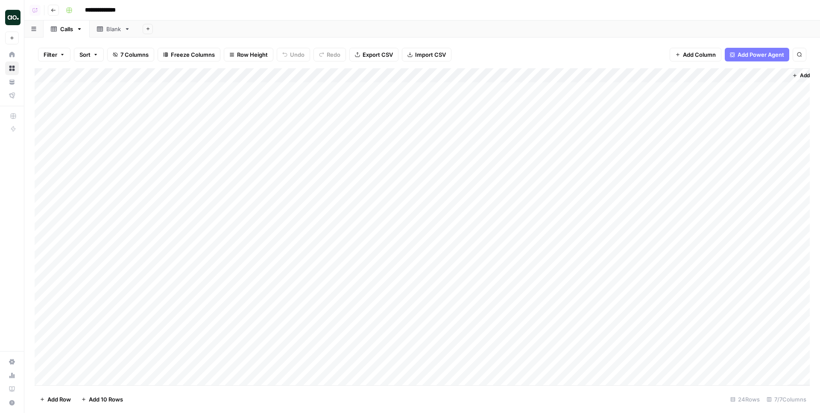
click at [47, 90] on div "Add Column" at bounding box center [422, 226] width 775 height 317
click at [47, 146] on div "Add Column" at bounding box center [422, 226] width 775 height 317
click at [51, 397] on span "Delete 5 Rows" at bounding box center [59, 399] width 38 height 9
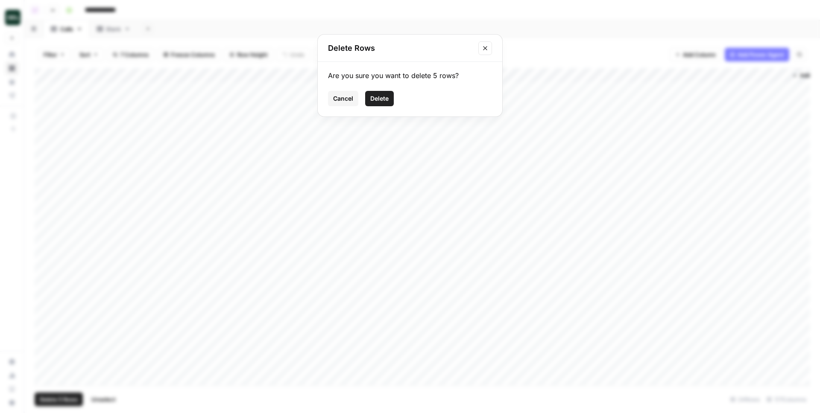
click at [389, 96] on button "Delete" at bounding box center [379, 98] width 29 height 15
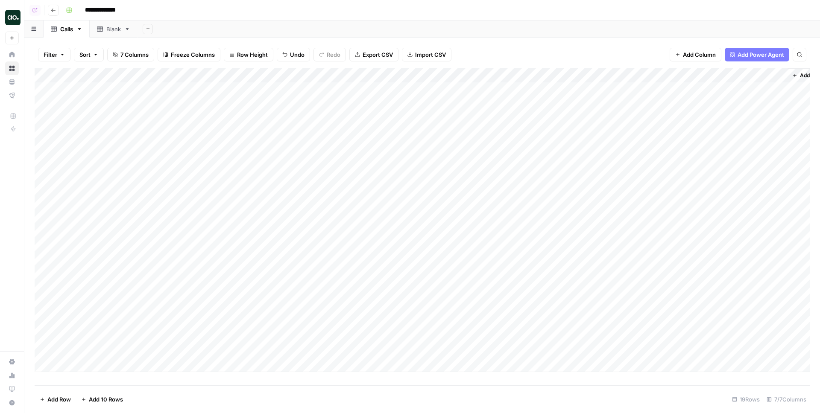
click at [390, 76] on div "Add Column" at bounding box center [422, 220] width 775 height 304
click at [388, 143] on span "Sort Descending" at bounding box center [395, 147] width 75 height 9
click at [135, 91] on div "Add Column" at bounding box center [422, 221] width 775 height 304
click at [217, 88] on div "Add Column" at bounding box center [422, 221] width 775 height 304
click at [228, 89] on div "Add Column" at bounding box center [422, 221] width 775 height 304
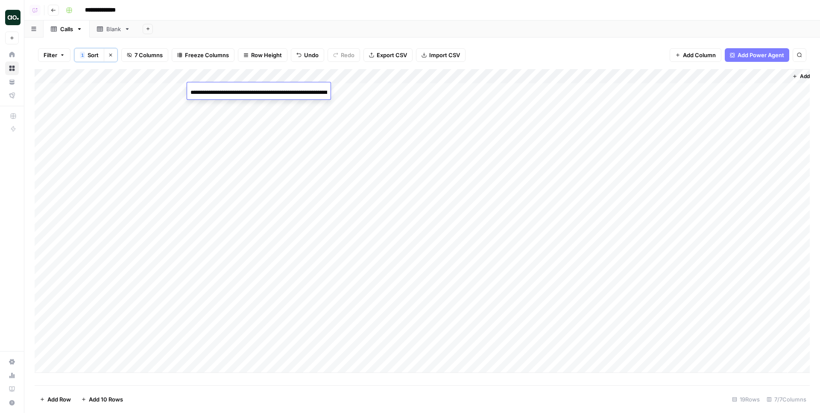
scroll to position [0, 81]
click at [238, 41] on div "Filter 1 Sort Clear sorts 7 Columns Freeze Columns Row Height Undo Redo Export …" at bounding box center [422, 55] width 775 height 28
click at [259, 89] on div "Add Column" at bounding box center [422, 221] width 775 height 304
click at [250, 95] on div "Add Column" at bounding box center [422, 221] width 775 height 304
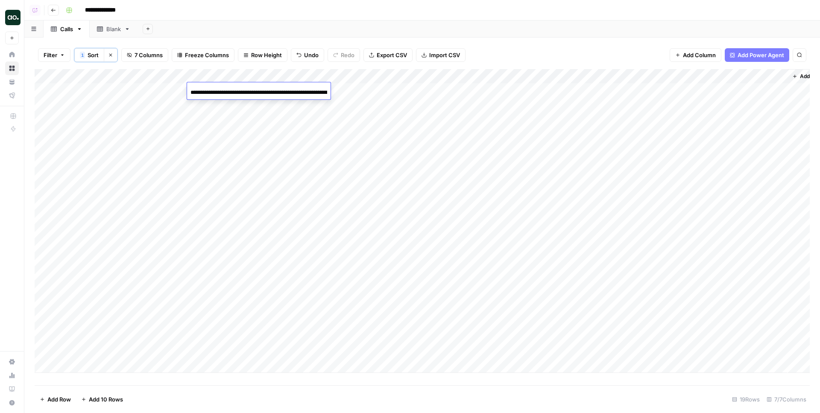
click at [270, 36] on div "Add Sheet" at bounding box center [478, 28] width 682 height 17
click at [510, 92] on div "Add Column" at bounding box center [422, 221] width 775 height 304
click at [514, 53] on div "Filter 1 Sort Clear sorts 7 Columns Freeze Columns Row Height Undo Redo Export …" at bounding box center [422, 55] width 775 height 28
click at [359, 110] on div "Add Column" at bounding box center [422, 221] width 775 height 304
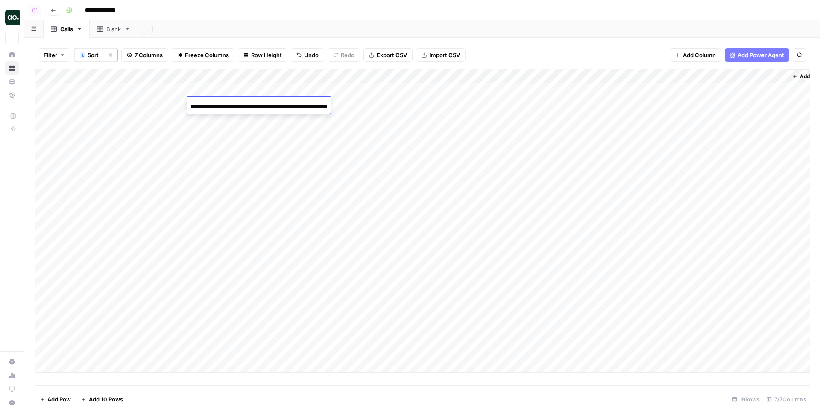
click at [159, 110] on div "Add Column" at bounding box center [422, 221] width 775 height 304
click at [498, 88] on div "Add Column" at bounding box center [422, 221] width 775 height 304
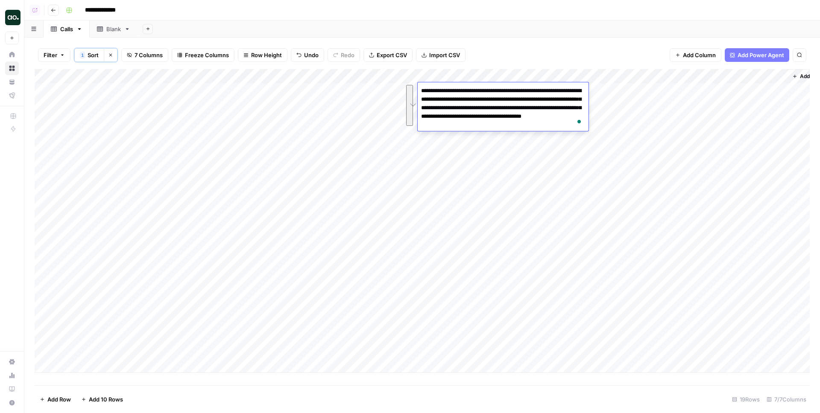
click at [618, 74] on div "Add Column" at bounding box center [422, 221] width 775 height 304
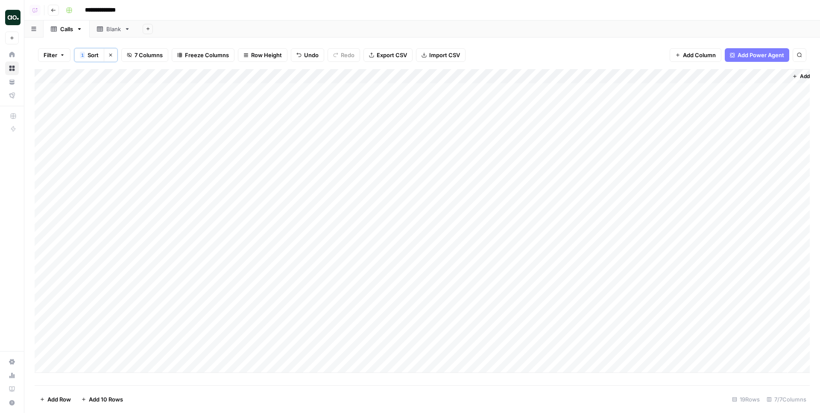
click at [488, 95] on div "Add Column" at bounding box center [422, 221] width 775 height 304
click at [141, 108] on div "Add Column" at bounding box center [422, 221] width 775 height 304
click at [151, 173] on div "Add Column" at bounding box center [422, 221] width 775 height 304
click at [102, 196] on div "Add Column" at bounding box center [422, 221] width 775 height 304
click at [254, 205] on div "Add Column" at bounding box center [422, 221] width 775 height 304
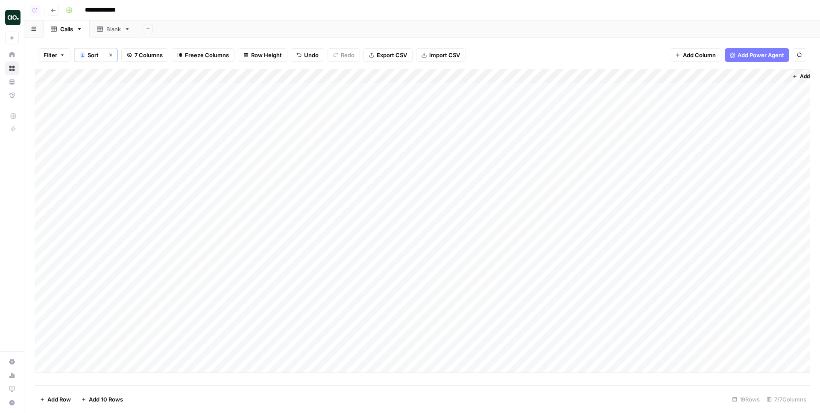
click at [101, 32] on icon at bounding box center [100, 29] width 6 height 6
click at [130, 133] on div "Add Column" at bounding box center [422, 226] width 775 height 317
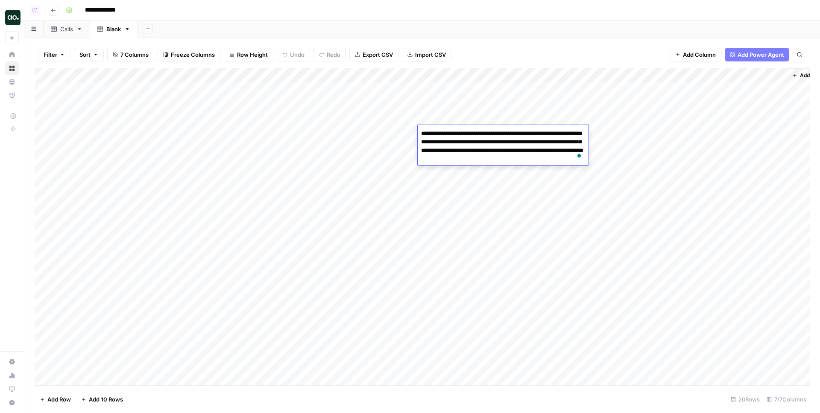
click at [105, 146] on div "Add Column" at bounding box center [422, 226] width 775 height 317
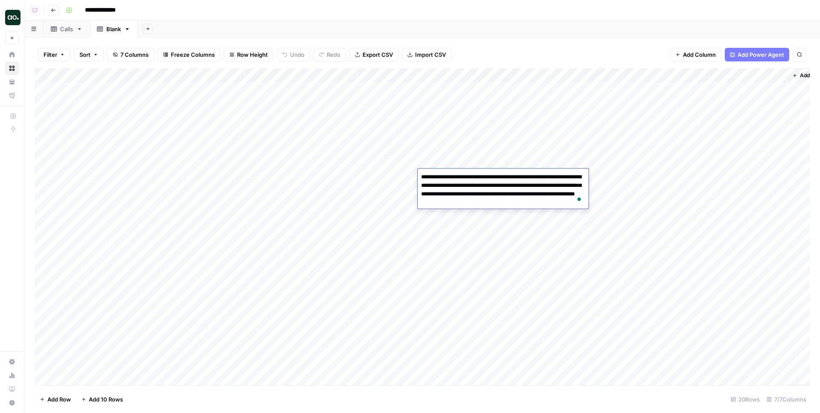
click at [155, 199] on div "Add Column" at bounding box center [422, 226] width 775 height 317
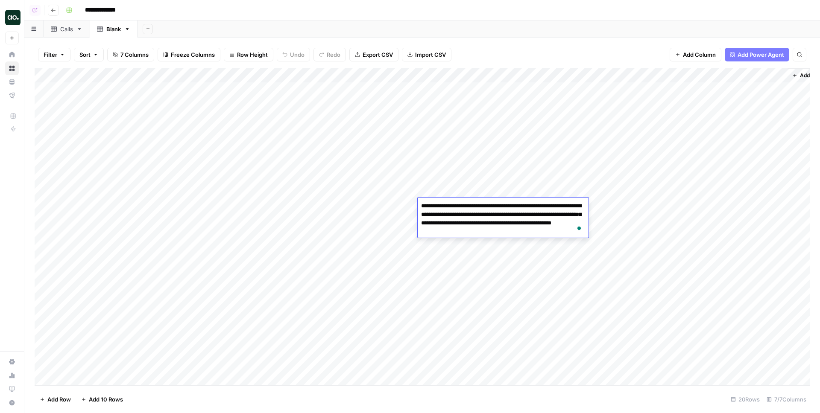
click at [150, 218] on div "Add Column" at bounding box center [422, 226] width 775 height 317
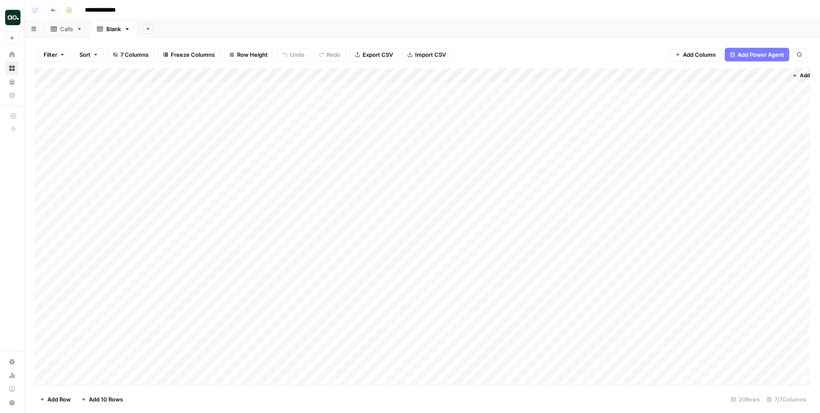
scroll to position [1, 0]
click at [173, 175] on div "Add Column" at bounding box center [422, 226] width 775 height 317
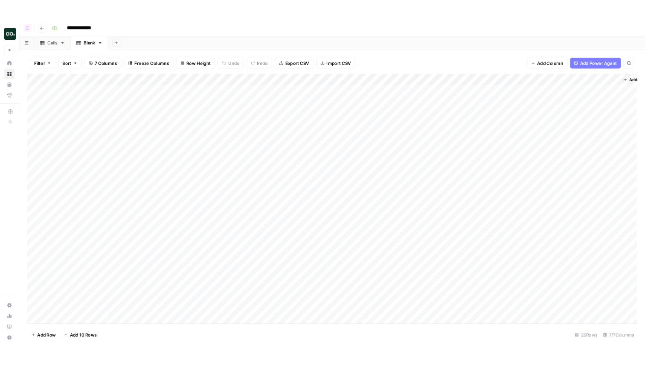
scroll to position [0, 0]
